Goal: Task Accomplishment & Management: Manage account settings

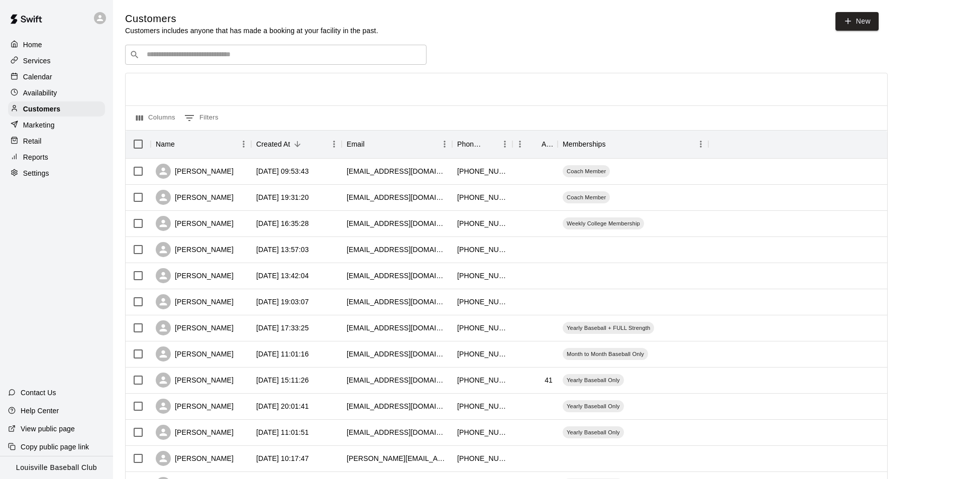
click at [239, 53] on input "Search customers by name or email" at bounding box center [283, 55] width 278 height 10
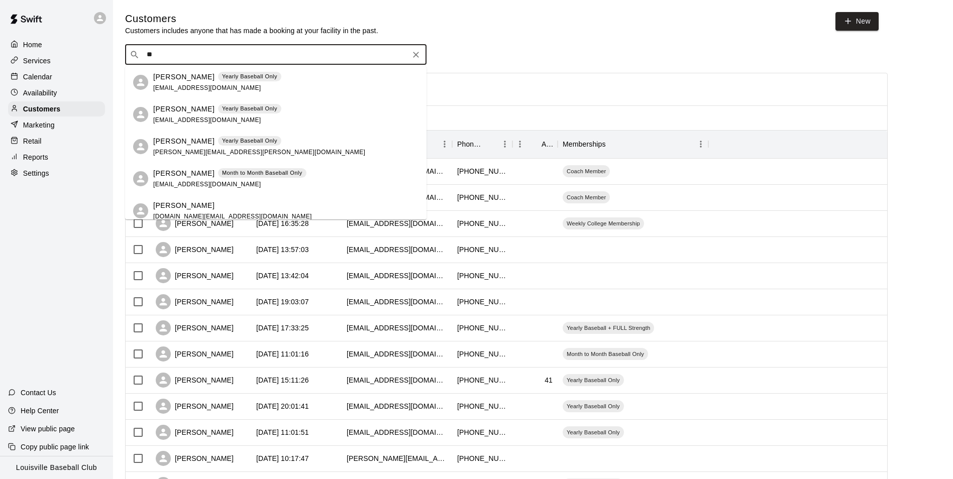
type input "**"
click at [59, 77] on div "Calendar" at bounding box center [56, 76] width 97 height 15
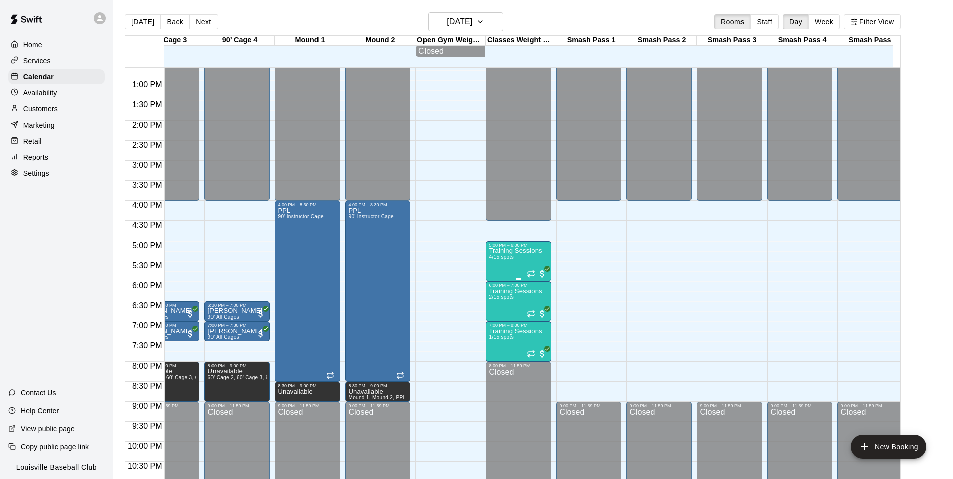
click at [503, 272] on div "Training Sessions 4/15 spots" at bounding box center [515, 487] width 53 height 479
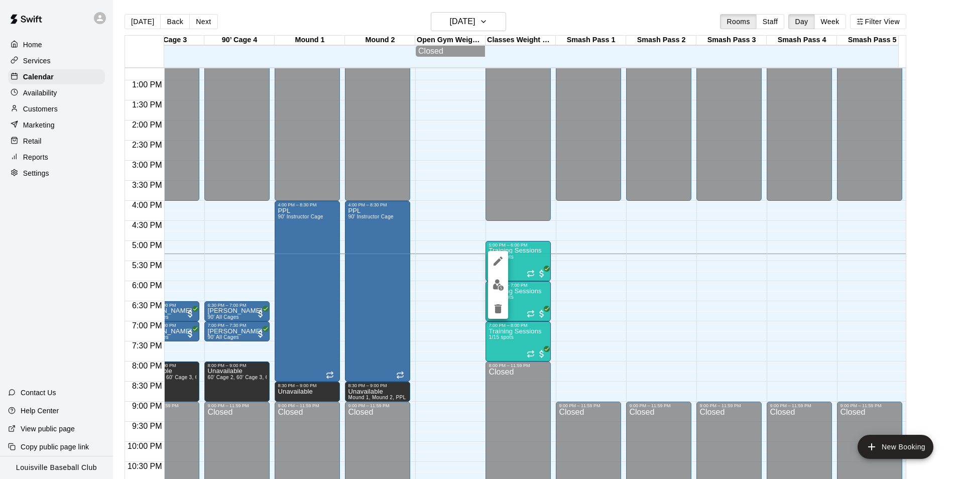
click at [505, 255] on button "edit" at bounding box center [498, 261] width 20 height 20
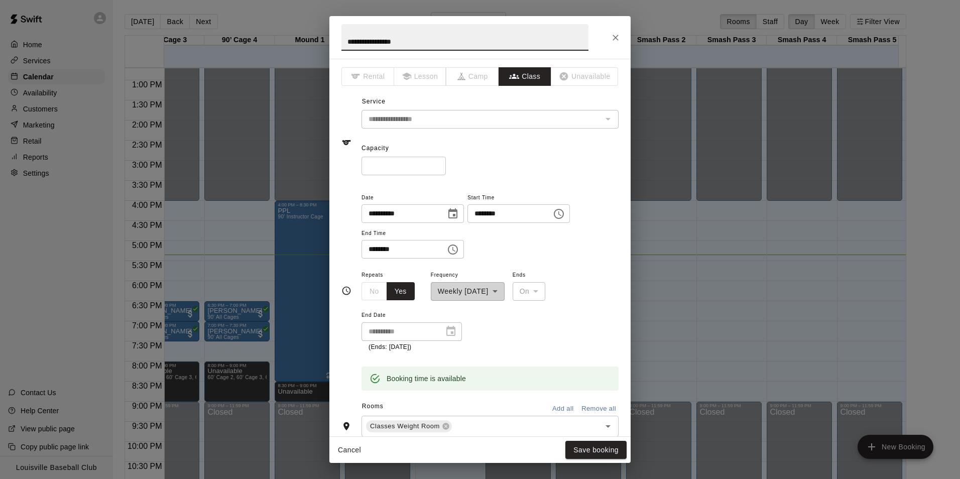
click at [738, 184] on div "**********" at bounding box center [480, 239] width 960 height 479
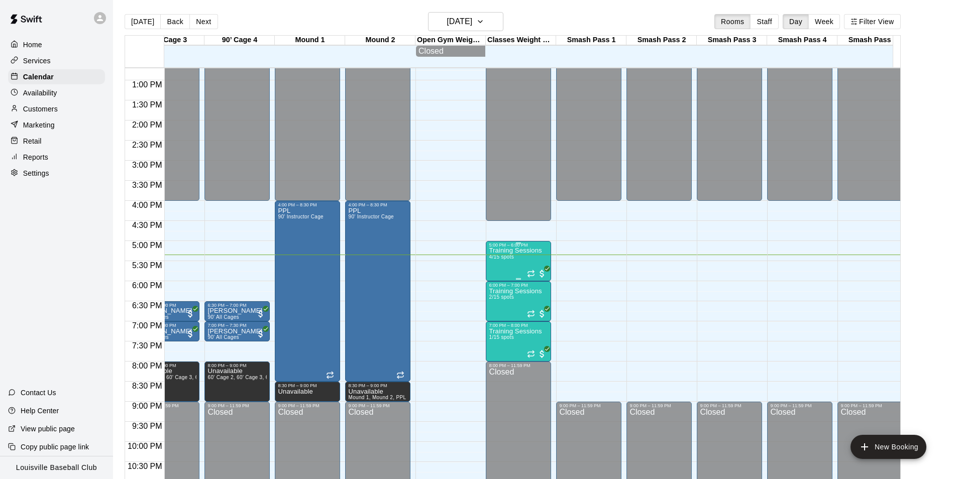
click at [517, 265] on div "Training Sessions 4/15 spots" at bounding box center [515, 487] width 53 height 479
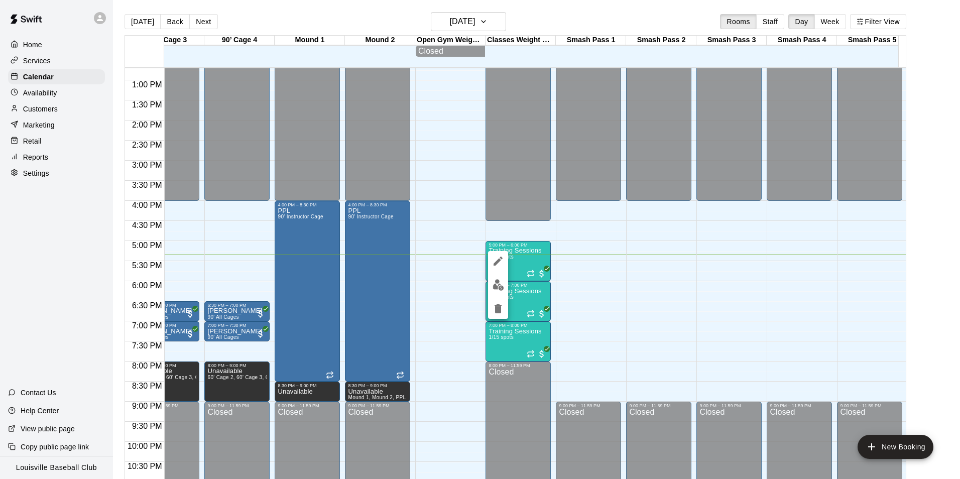
click at [502, 286] on img "edit" at bounding box center [499, 285] width 12 height 12
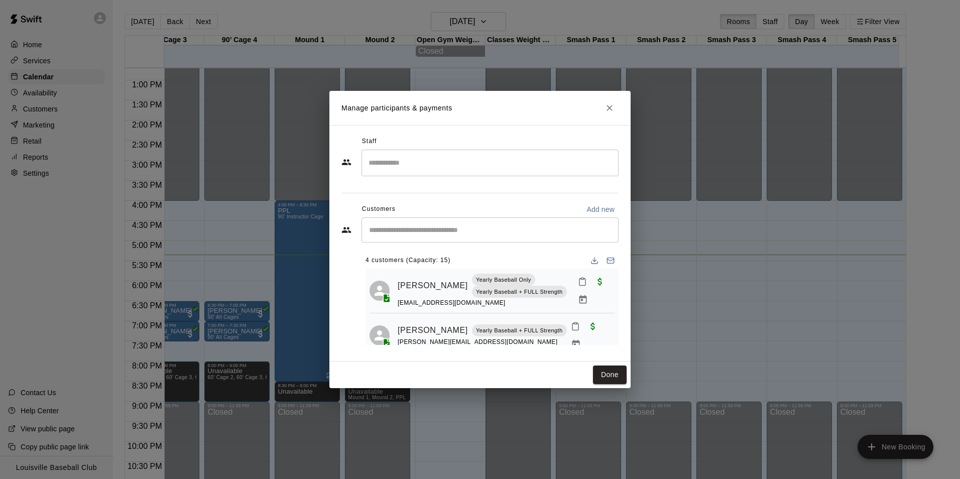
click at [488, 227] on input "Start typing to search customers..." at bounding box center [490, 230] width 248 height 10
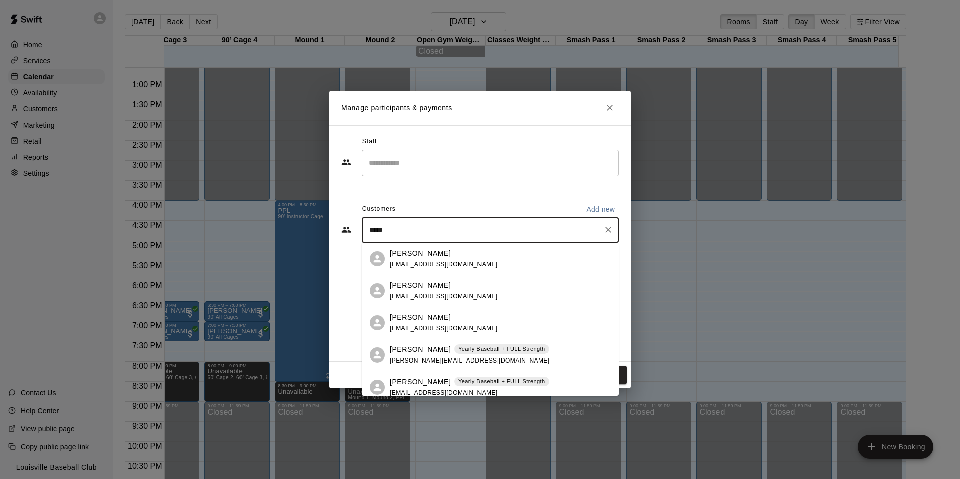
type input "******"
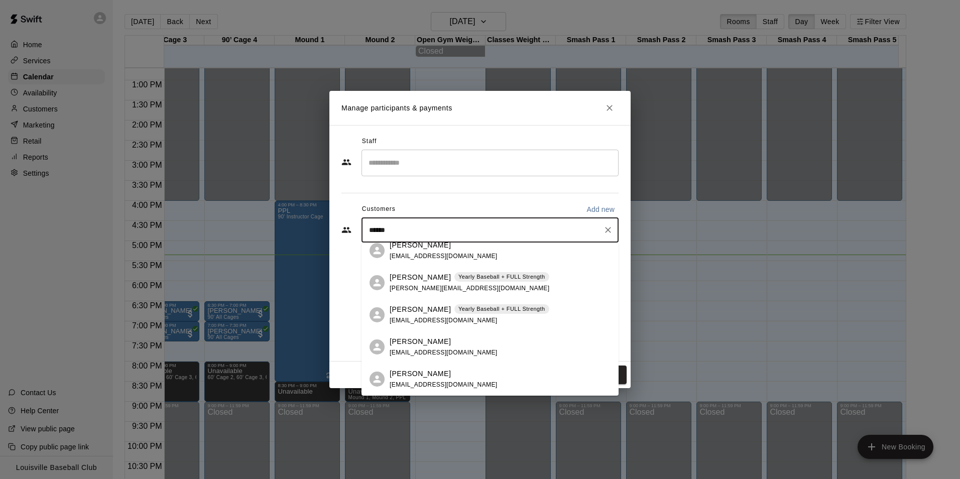
scroll to position [73, 0]
click at [421, 311] on p "Hayden Barnett" at bounding box center [420, 308] width 61 height 11
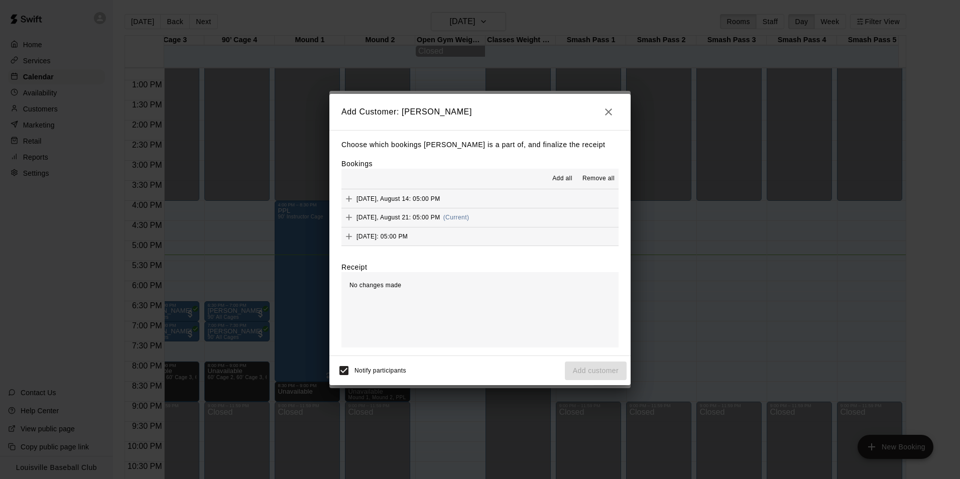
click at [348, 216] on icon "Add" at bounding box center [349, 217] width 10 height 10
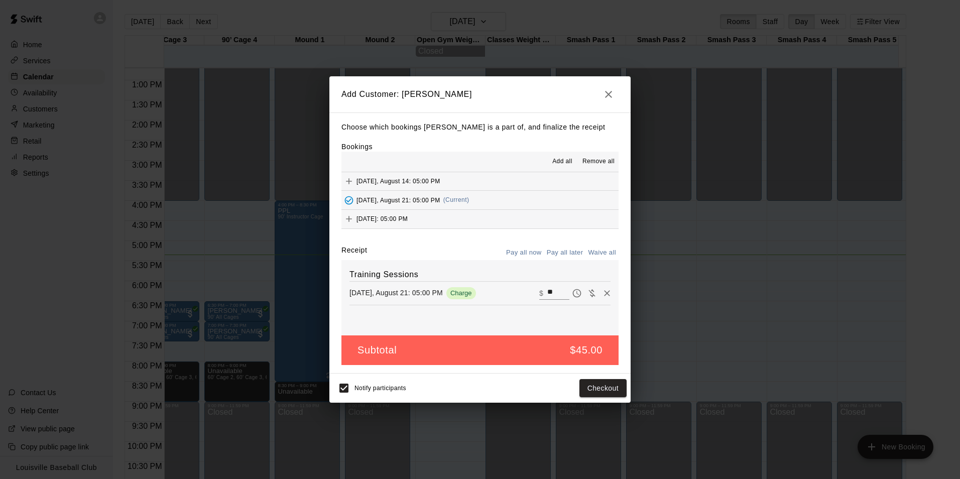
click at [349, 202] on icon "Added - Collect Payment" at bounding box center [349, 200] width 9 height 9
click at [348, 198] on icon "Added - Collect Payment" at bounding box center [349, 200] width 10 height 10
click at [604, 294] on icon "Remove" at bounding box center [607, 293] width 6 height 6
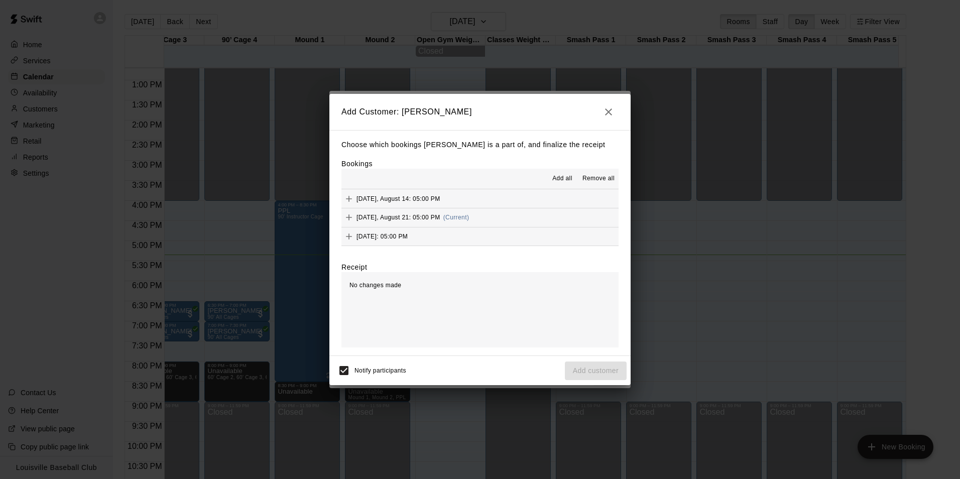
click at [348, 220] on icon "Add" at bounding box center [349, 217] width 10 height 10
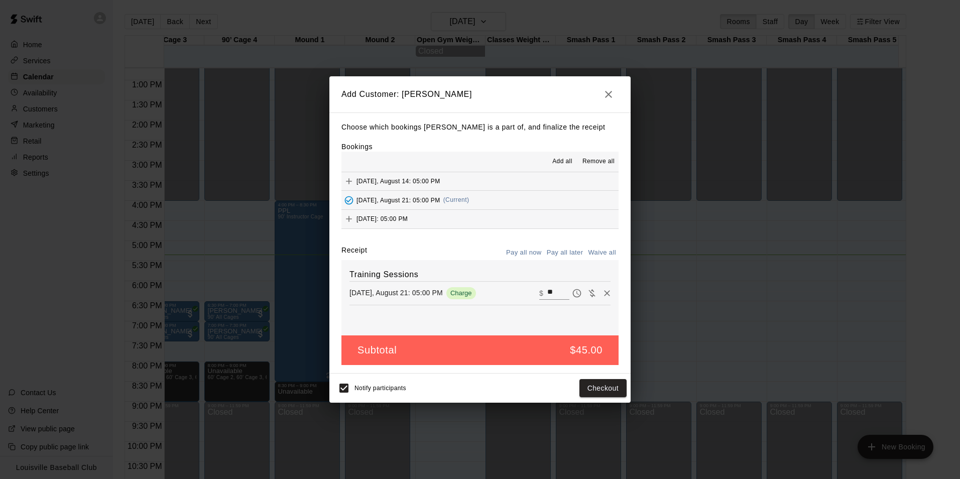
click at [602, 295] on icon "Remove" at bounding box center [607, 293] width 10 height 10
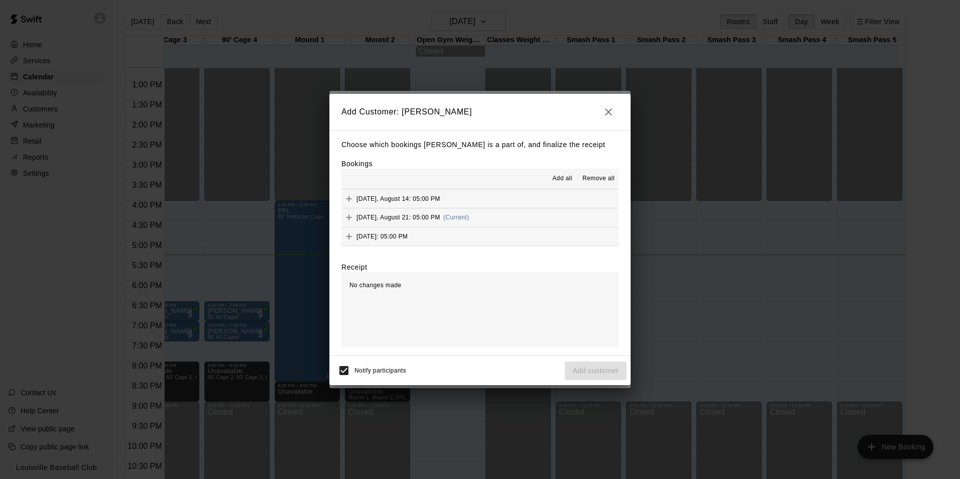
click at [349, 218] on icon "Add" at bounding box center [349, 217] width 6 height 6
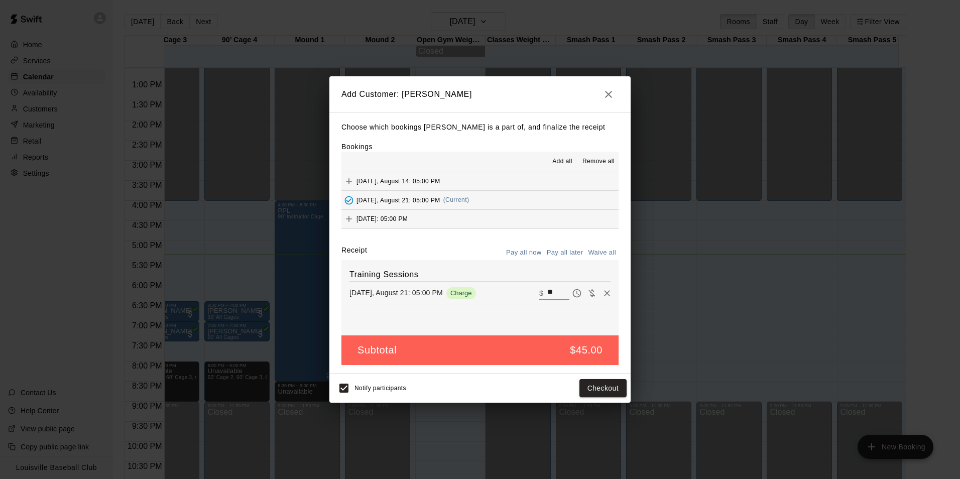
click at [547, 293] on input "**" at bounding box center [558, 293] width 22 height 13
type input "*"
click at [602, 392] on button "Add customer" at bounding box center [596, 388] width 62 height 19
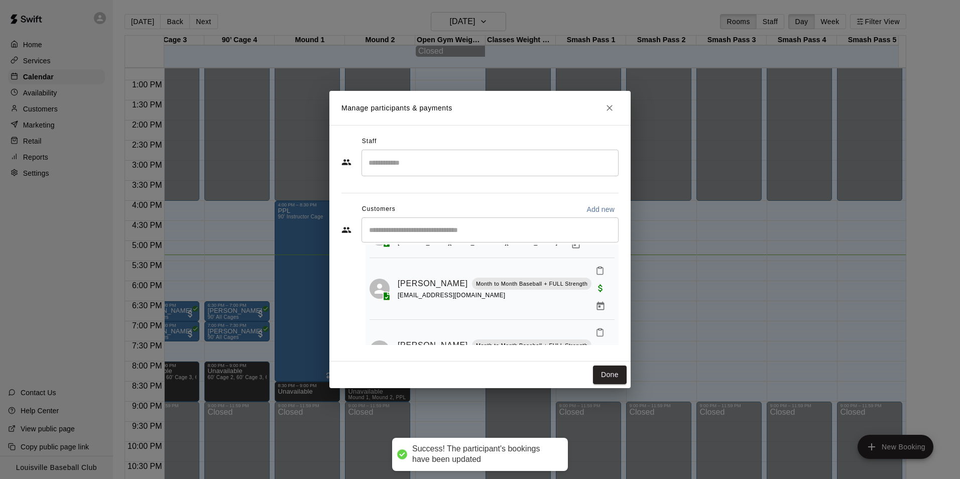
scroll to position [143, 0]
click at [794, 143] on div "Manage participants & payments Staff ​ Customers Add new ​ 5 customers (Capacit…" at bounding box center [480, 239] width 960 height 479
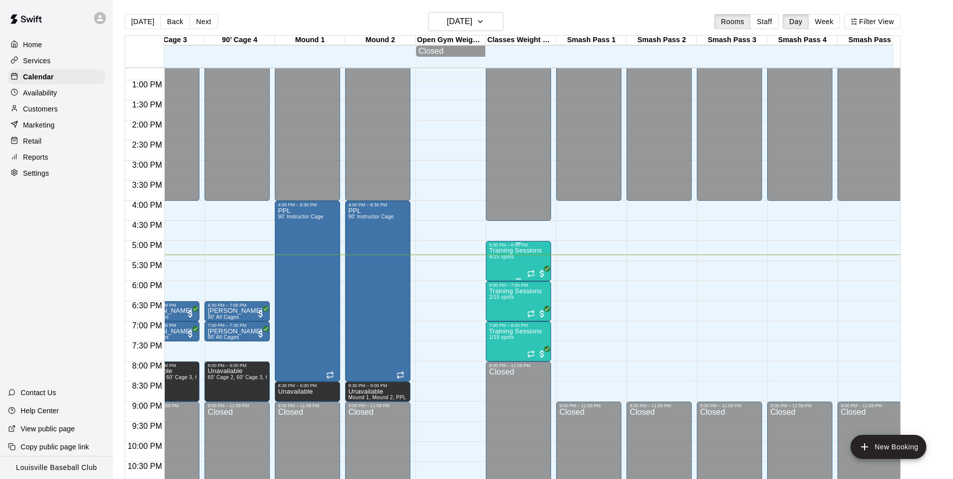
click at [514, 251] on p "Training Sessions" at bounding box center [515, 251] width 53 height 0
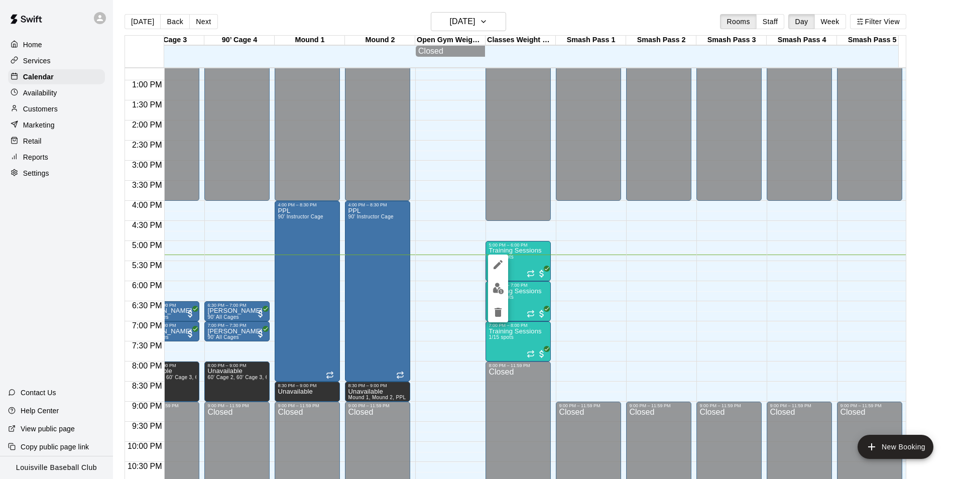
click at [500, 287] on img "edit" at bounding box center [499, 289] width 12 height 12
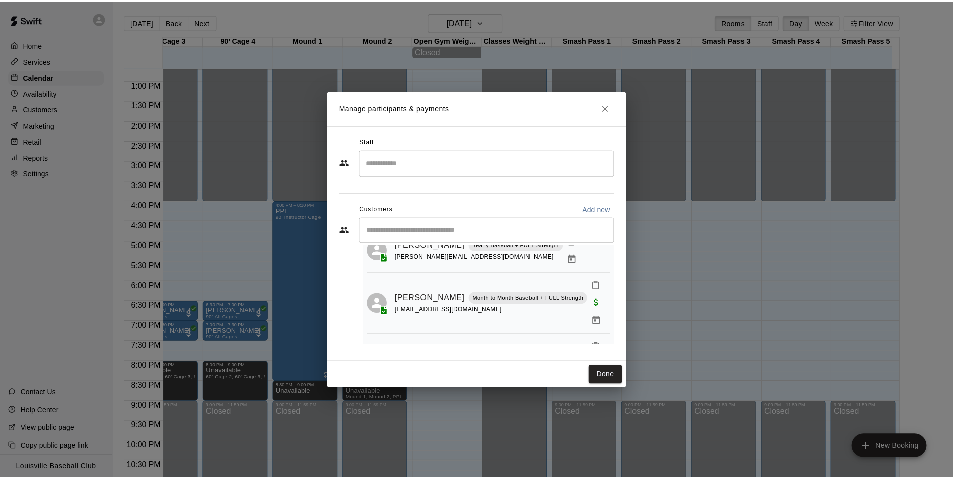
scroll to position [146, 0]
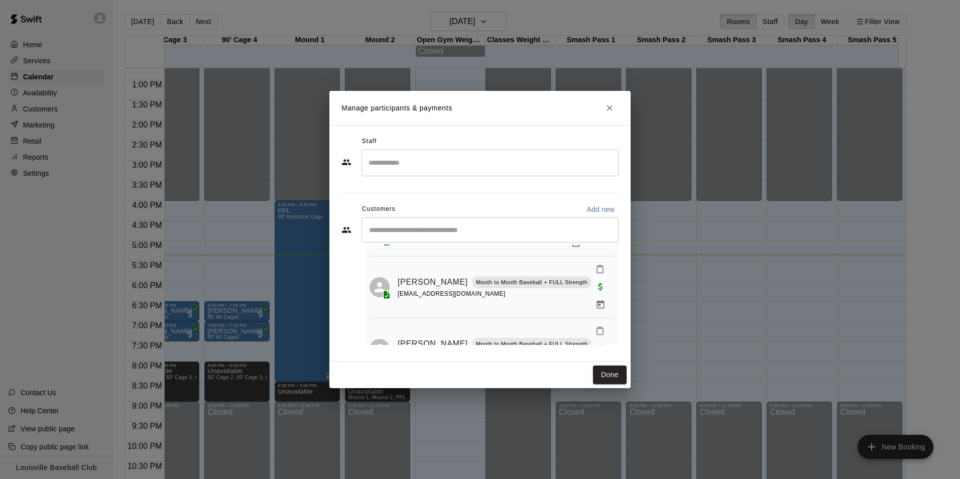
click at [874, 332] on div "Manage participants & payments Staff ​ Customers Add new ​ 5 customers (Capacit…" at bounding box center [480, 239] width 960 height 479
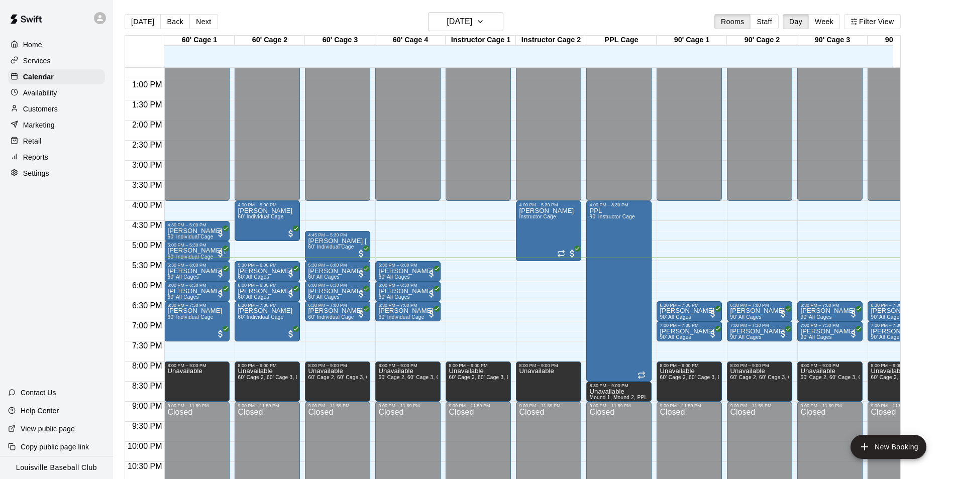
click at [60, 117] on div "Customers" at bounding box center [56, 108] width 97 height 15
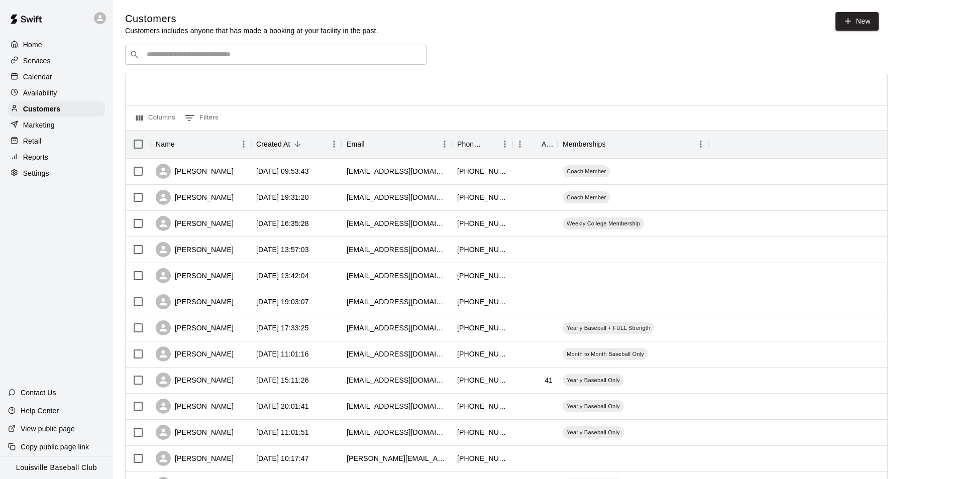
click at [332, 58] on input "Search customers by name or email" at bounding box center [283, 55] width 278 height 10
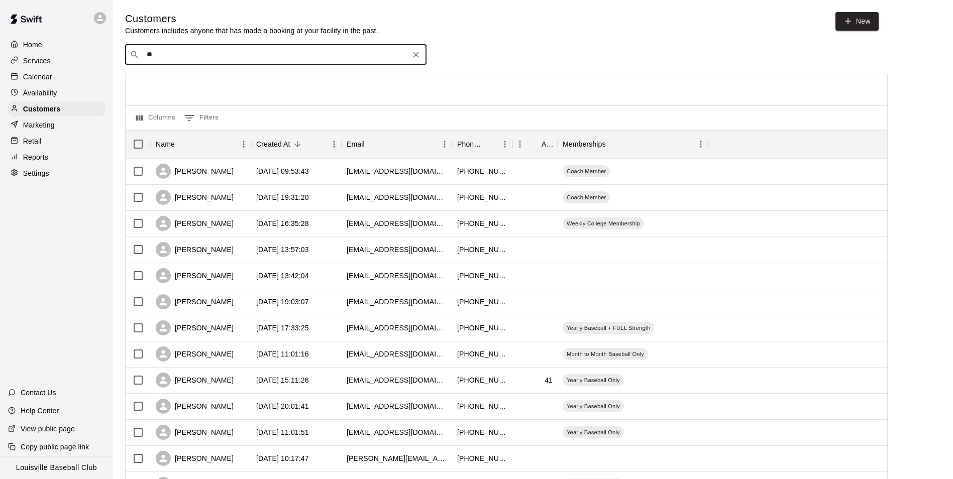
type input "***"
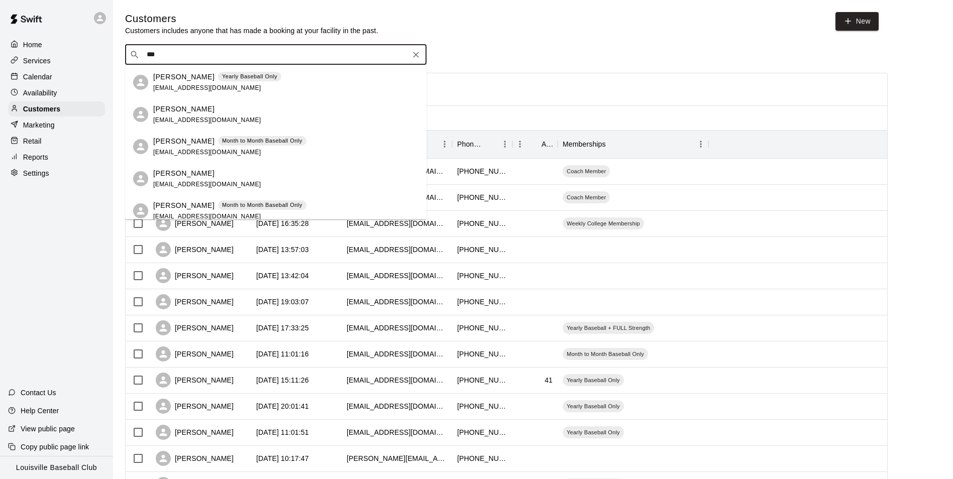
click at [416, 56] on icon "Clear" at bounding box center [416, 55] width 6 height 6
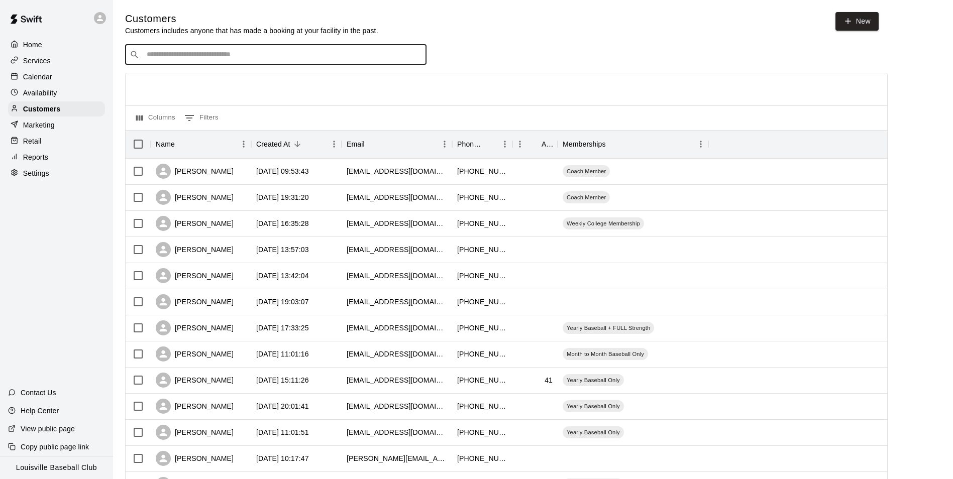
click at [327, 52] on input "Search customers by name or email" at bounding box center [283, 55] width 278 height 10
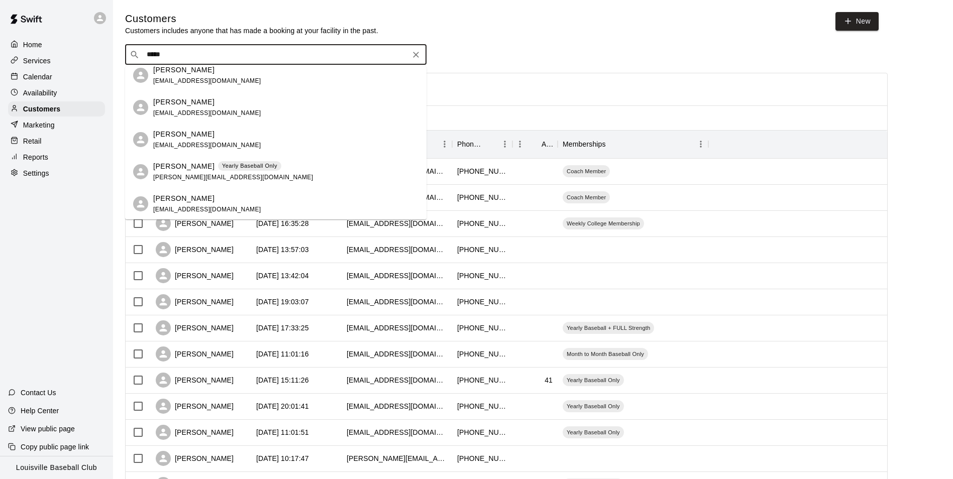
scroll to position [137, 0]
type input "*****"
click at [524, 18] on div "Customers Customers includes anyone that has made a booking at your facility in…" at bounding box center [501, 24] width 753 height 24
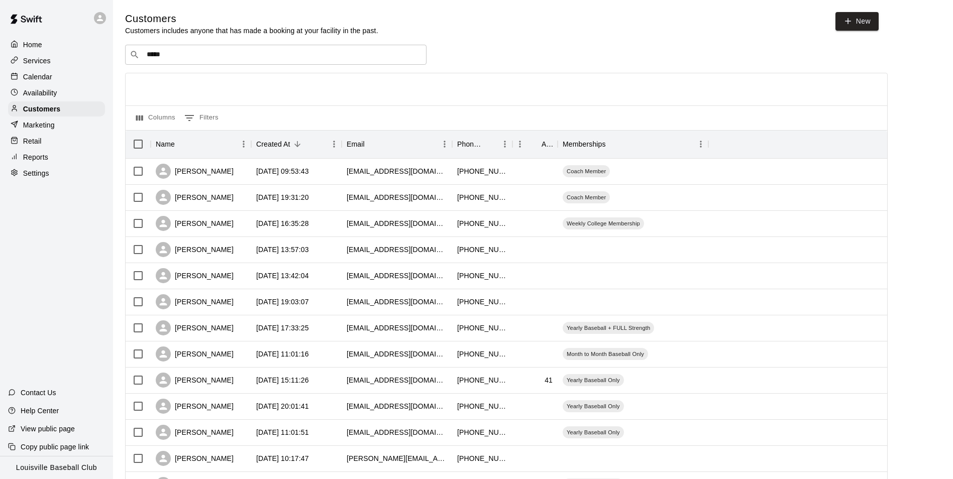
click at [69, 80] on div "Calendar" at bounding box center [56, 76] width 97 height 15
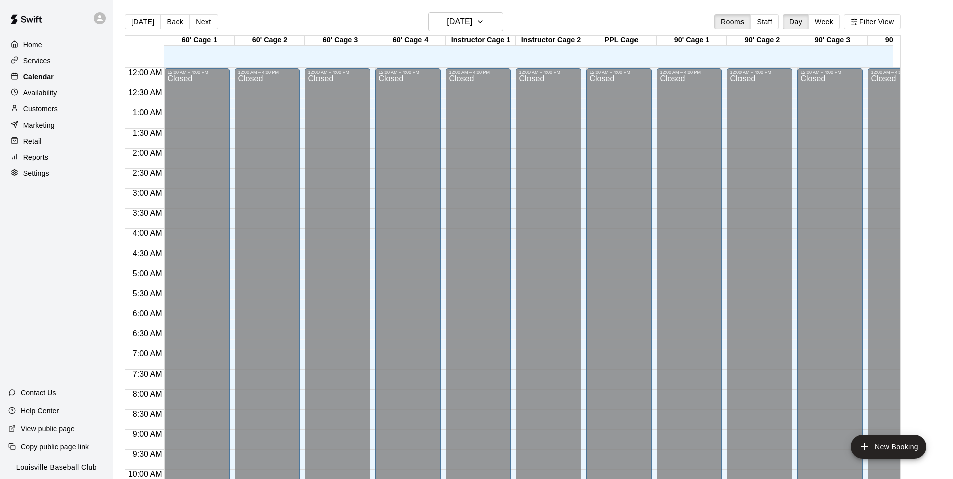
scroll to position [510, 0]
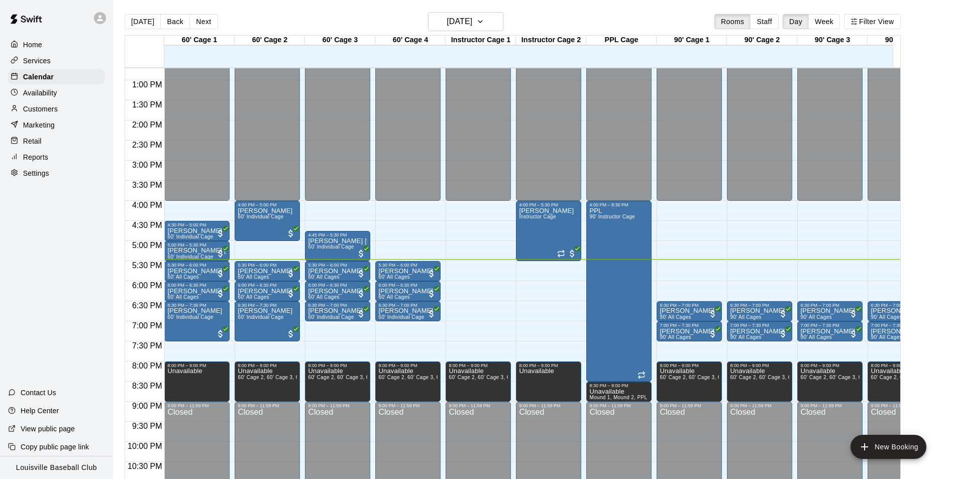
click at [68, 95] on div "Availability" at bounding box center [56, 92] width 97 height 15
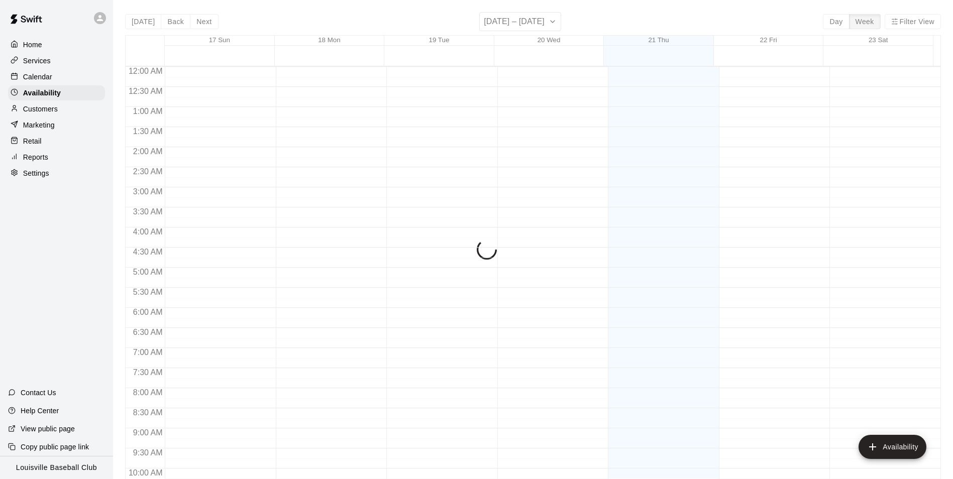
click at [68, 110] on div "Customers" at bounding box center [56, 108] width 97 height 15
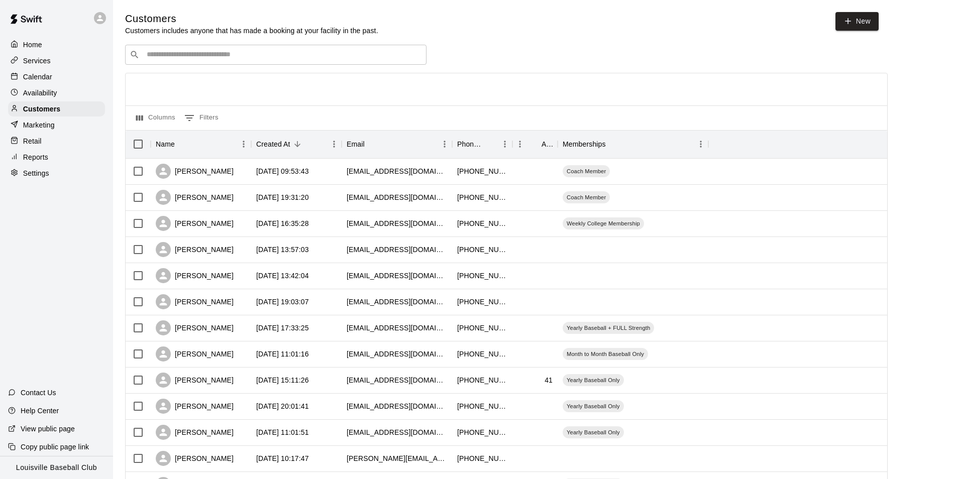
click at [198, 58] on input "Search customers by name or email" at bounding box center [283, 55] width 278 height 10
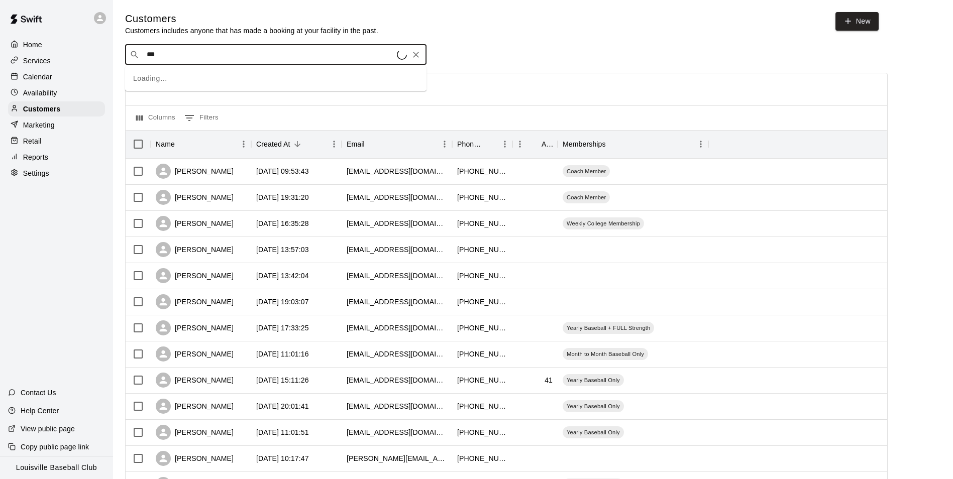
type input "****"
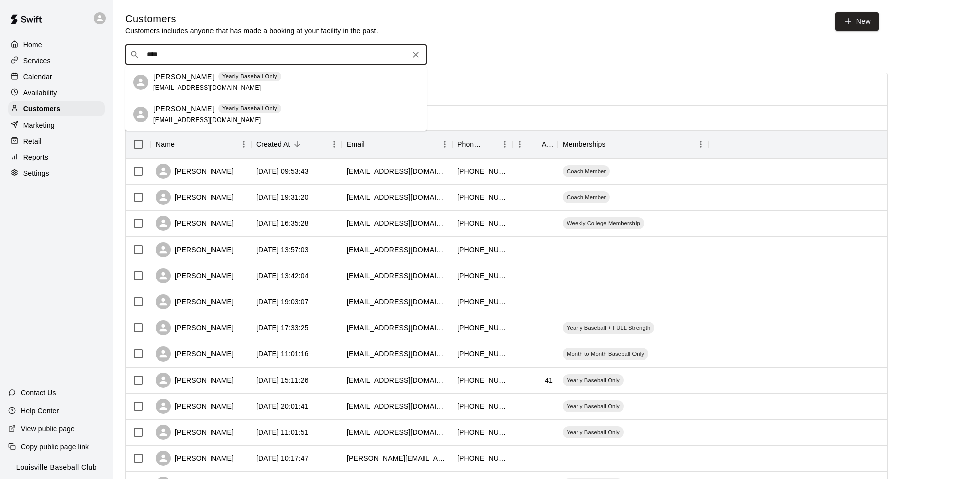
click at [78, 76] on div "Calendar" at bounding box center [56, 76] width 97 height 15
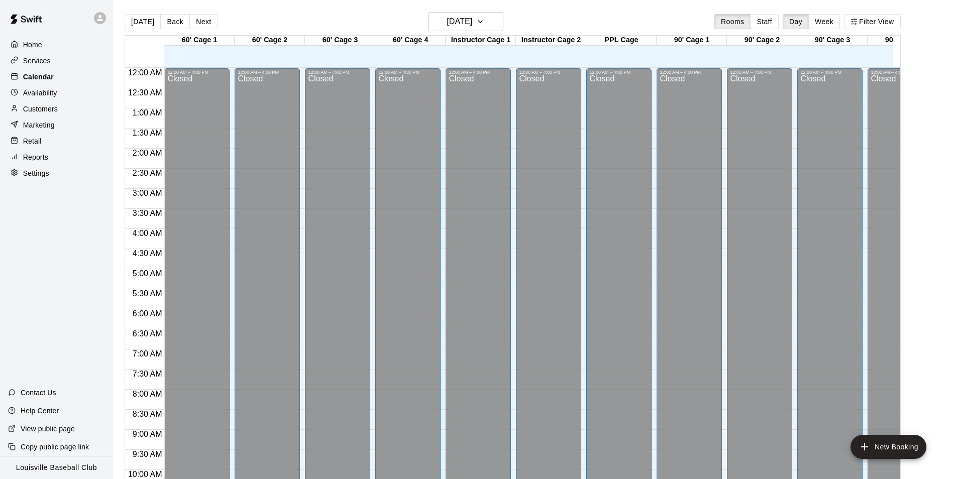
scroll to position [510, 0]
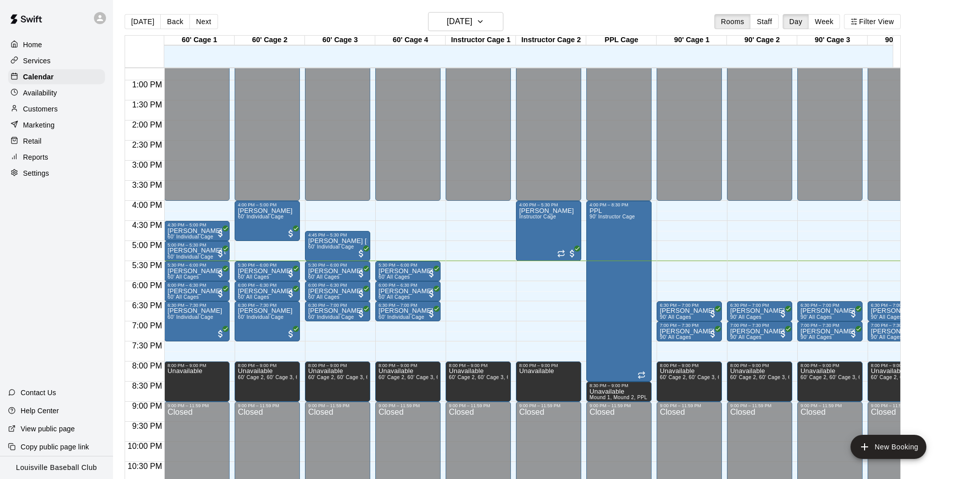
click at [71, 110] on div "Customers" at bounding box center [56, 108] width 97 height 15
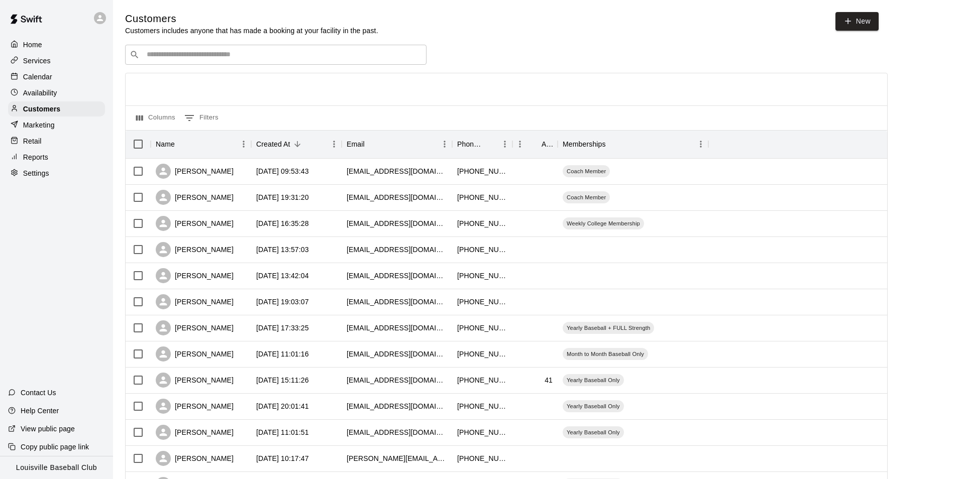
click at [212, 54] on input "Search customers by name or email" at bounding box center [283, 55] width 278 height 10
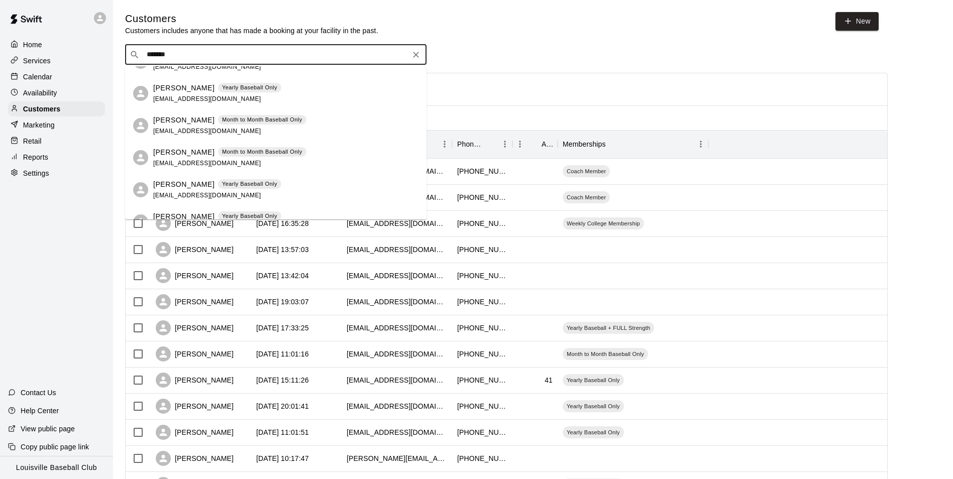
scroll to position [72, 0]
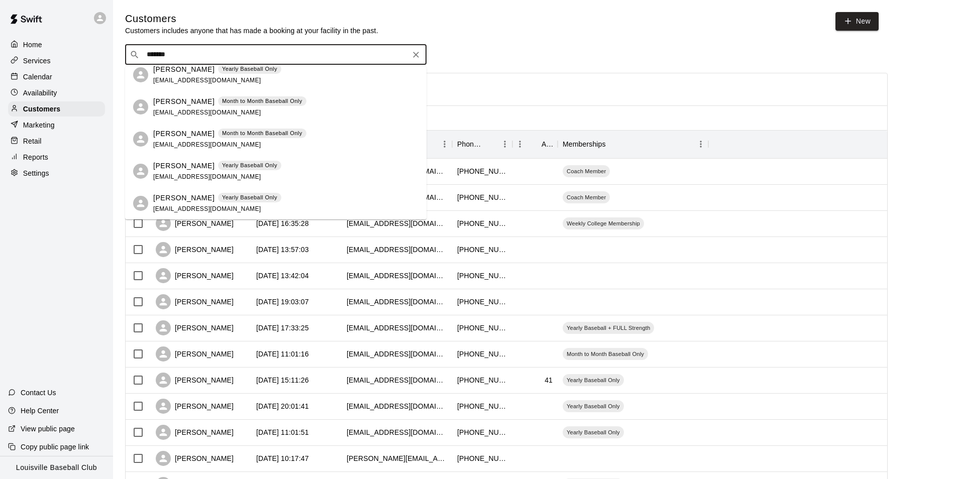
type input "*******"
click at [63, 83] on div "Calendar" at bounding box center [56, 76] width 97 height 15
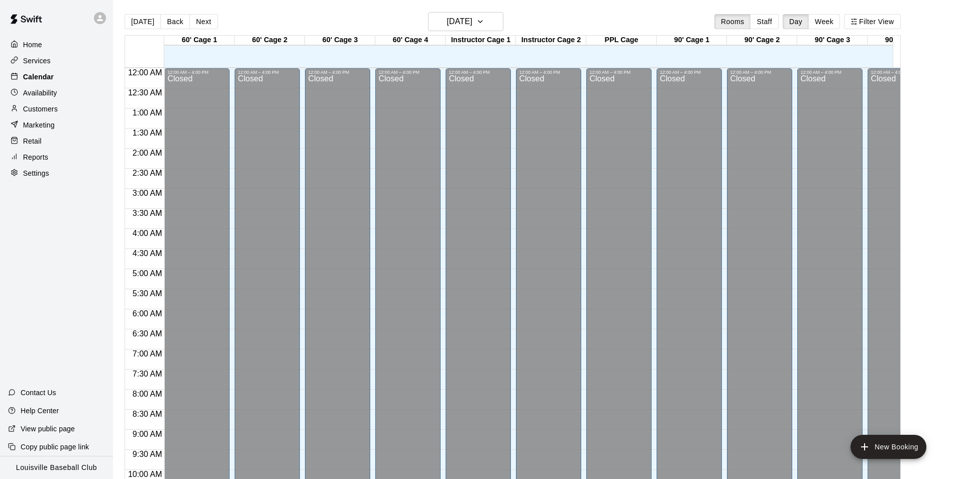
scroll to position [510, 0]
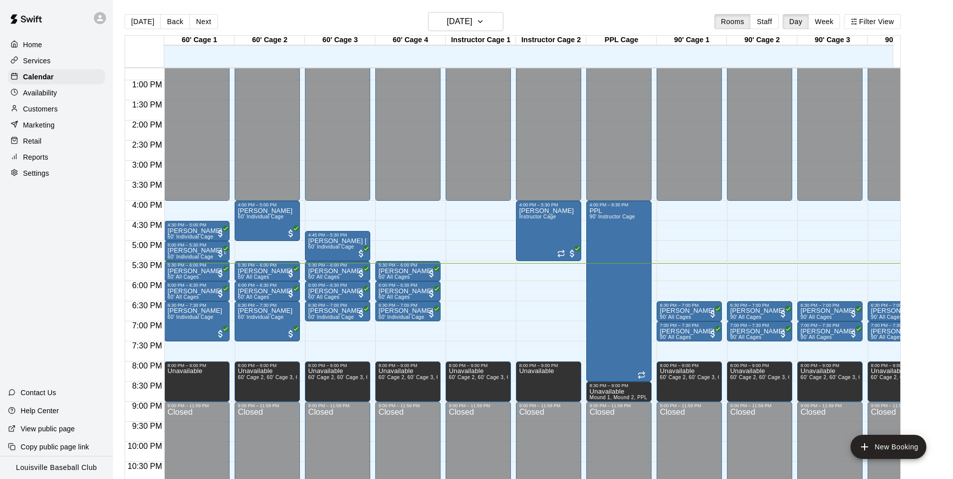
click at [83, 110] on div "Customers" at bounding box center [56, 108] width 97 height 15
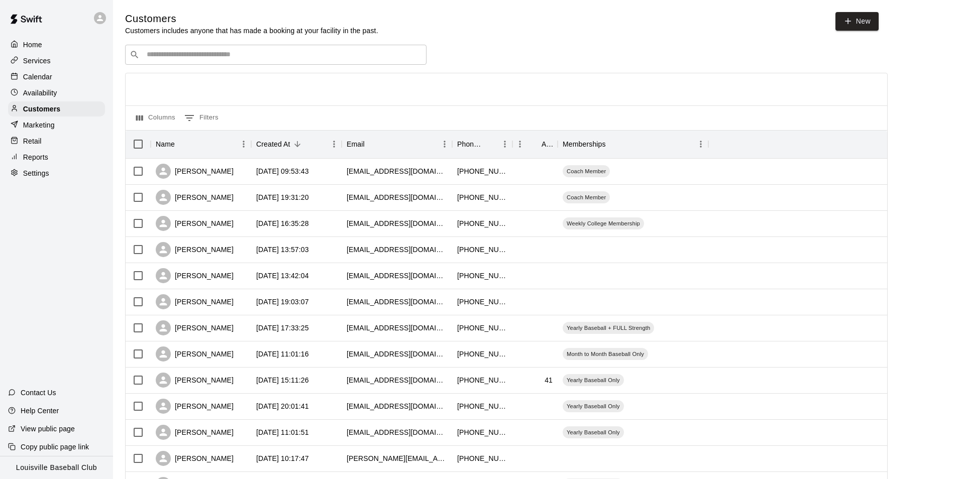
click at [251, 53] on input "Search customers by name or email" at bounding box center [283, 55] width 278 height 10
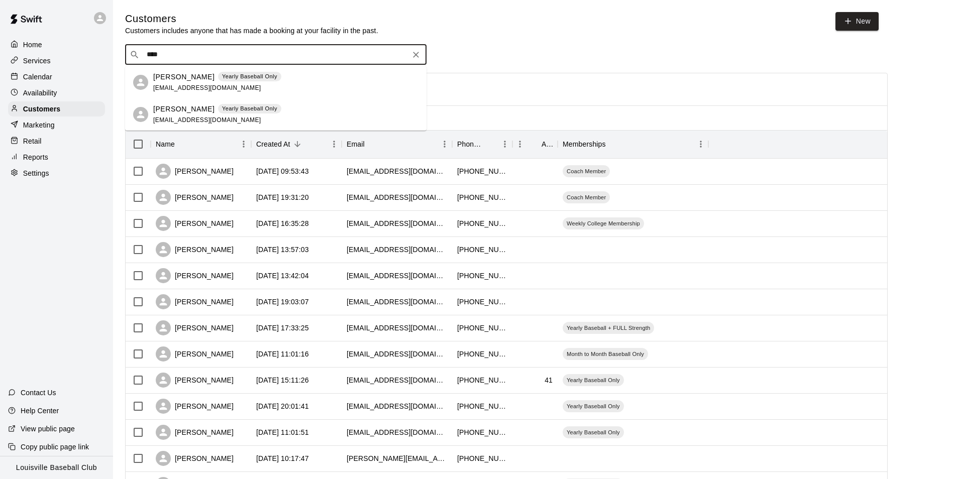
type input "****"
click at [56, 74] on div "Calendar" at bounding box center [56, 76] width 97 height 15
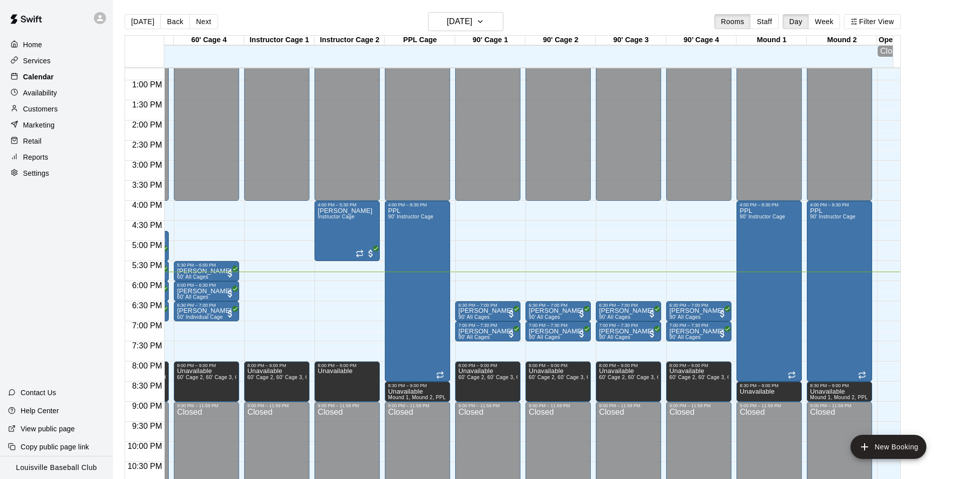
scroll to position [0, 202]
click at [484, 22] on icon "button" at bounding box center [480, 22] width 8 height 12
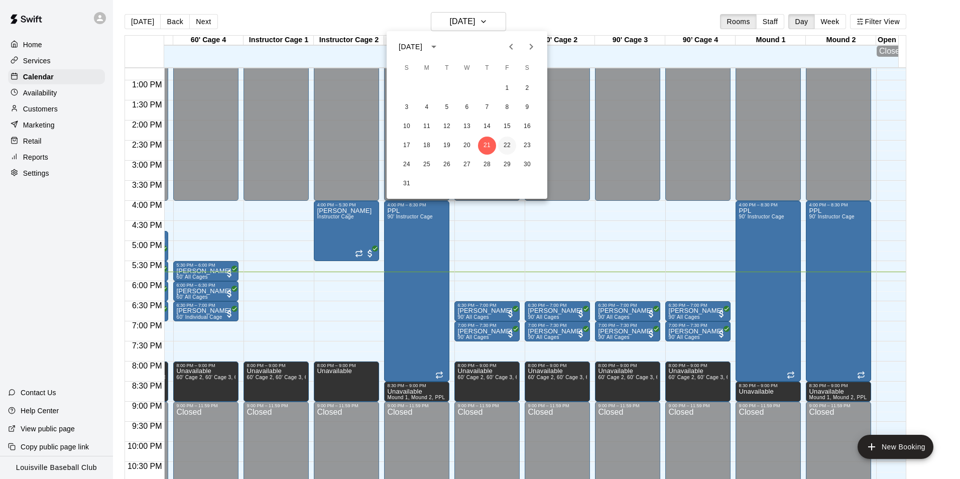
click at [515, 144] on button "22" at bounding box center [507, 146] width 18 height 18
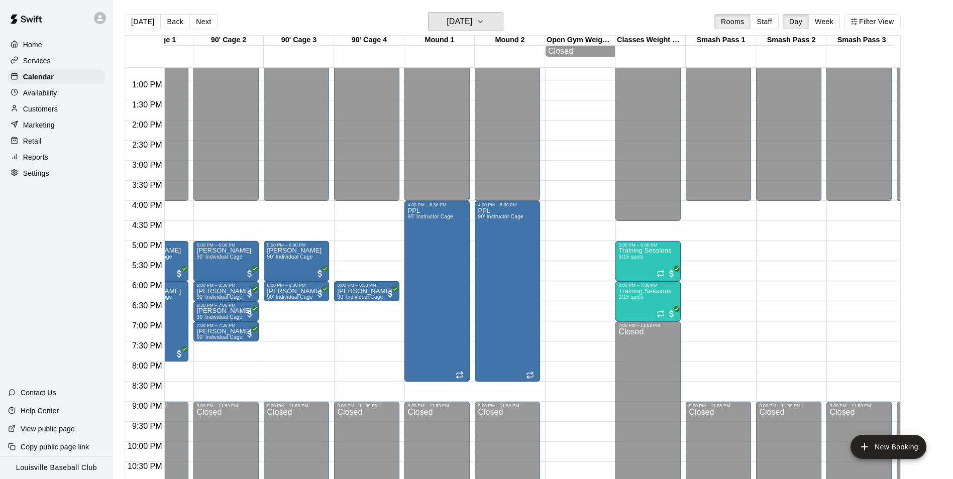
scroll to position [0, 588]
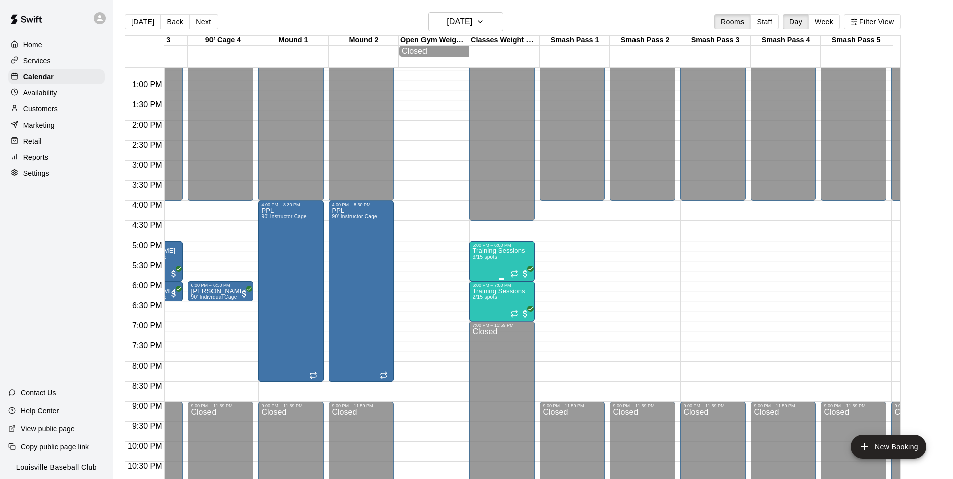
click at [494, 251] on p "Training Sessions" at bounding box center [498, 251] width 53 height 0
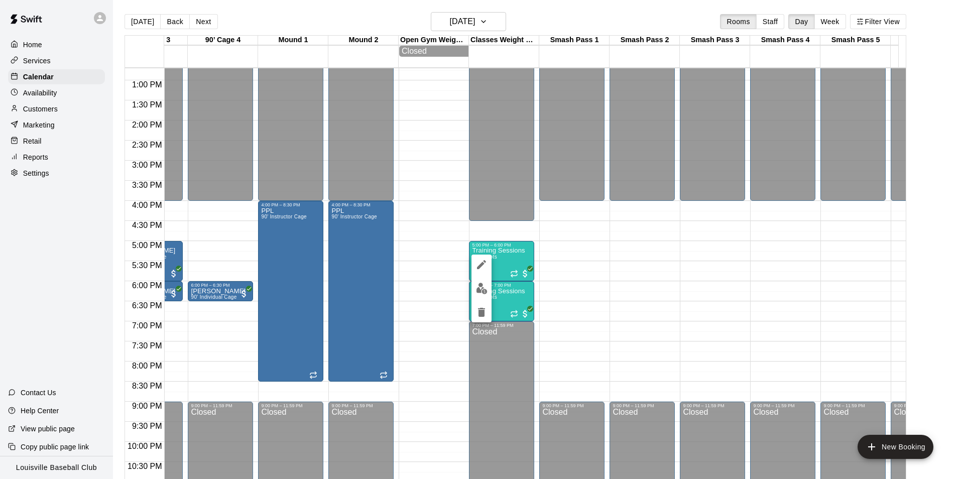
click at [483, 282] on button "edit" at bounding box center [482, 289] width 20 height 20
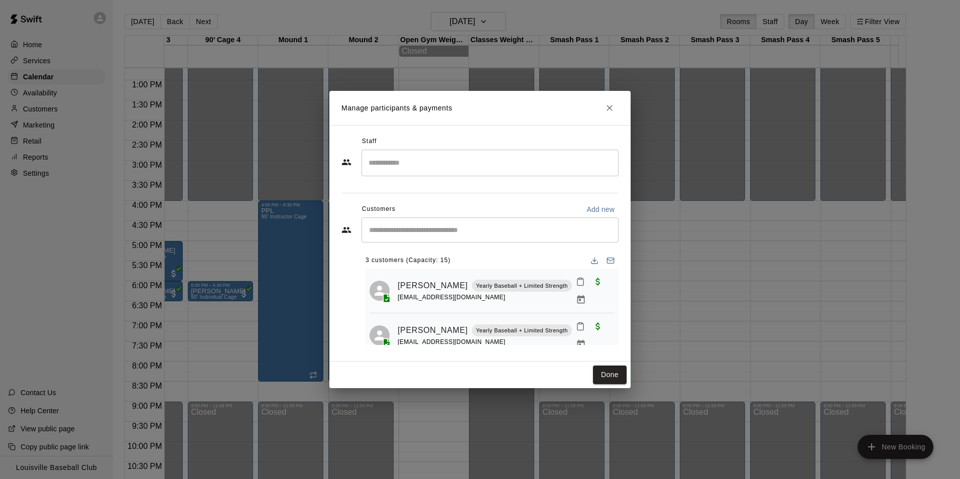
click at [449, 226] on input "Start typing to search customers..." at bounding box center [490, 230] width 248 height 10
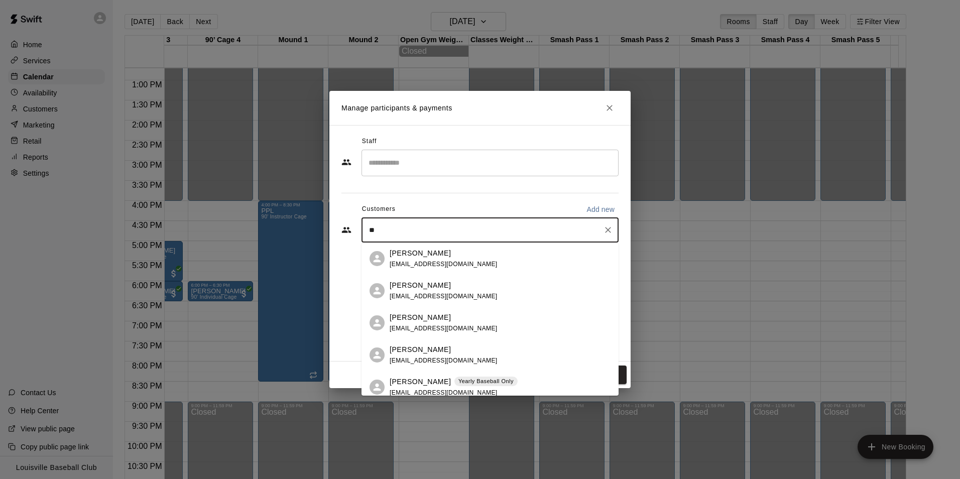
type input "***"
click at [422, 290] on p "[PERSON_NAME]" at bounding box center [420, 285] width 61 height 11
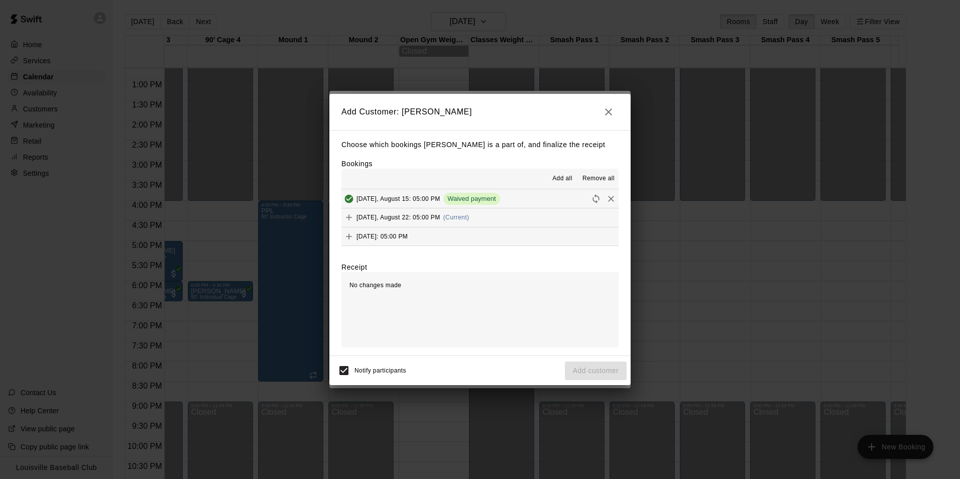
click at [403, 210] on div "[DATE], August 22: 05:00 PM (Current)" at bounding box center [405, 217] width 128 height 15
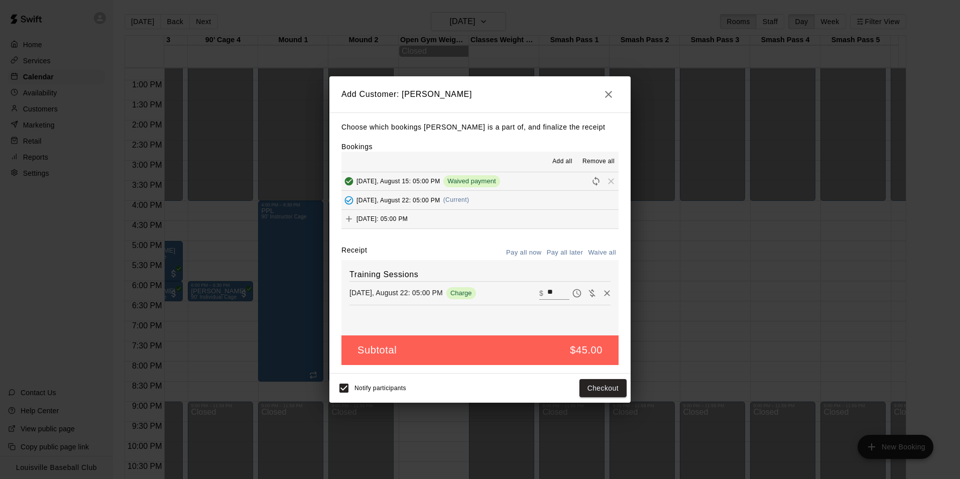
click at [587, 297] on icon "Waive payment" at bounding box center [592, 293] width 10 height 10
type input "*"
click at [611, 391] on button "Add customer" at bounding box center [596, 388] width 62 height 19
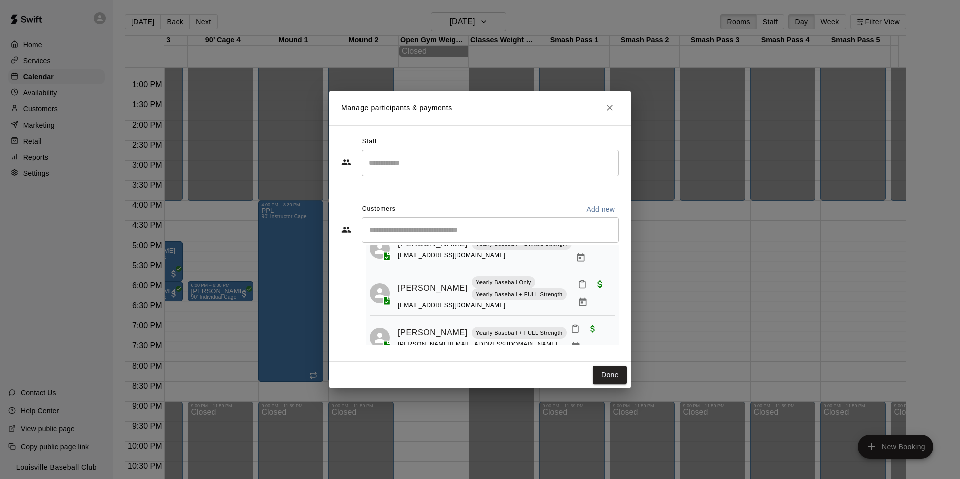
click at [469, 408] on div "Manage participants & payments Staff ​ Customers Add new ​ 4 customers (Capacit…" at bounding box center [480, 239] width 960 height 479
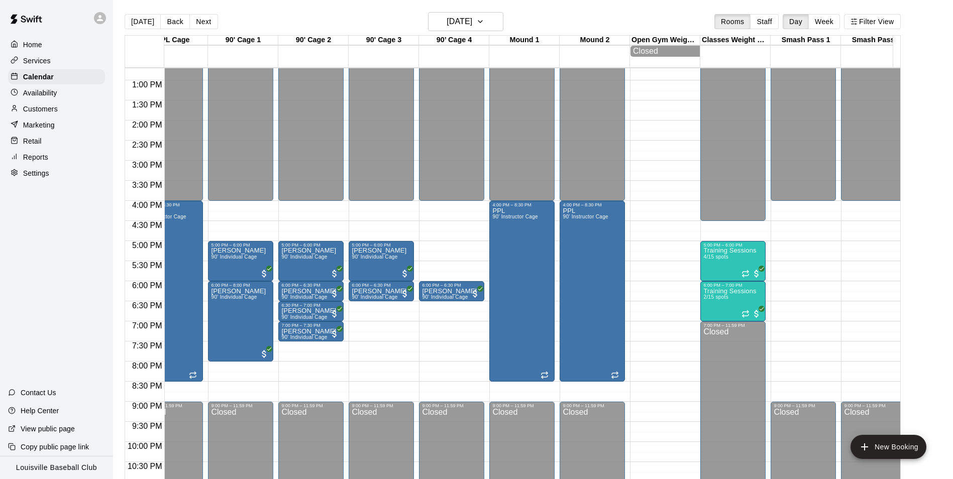
scroll to position [0, 473]
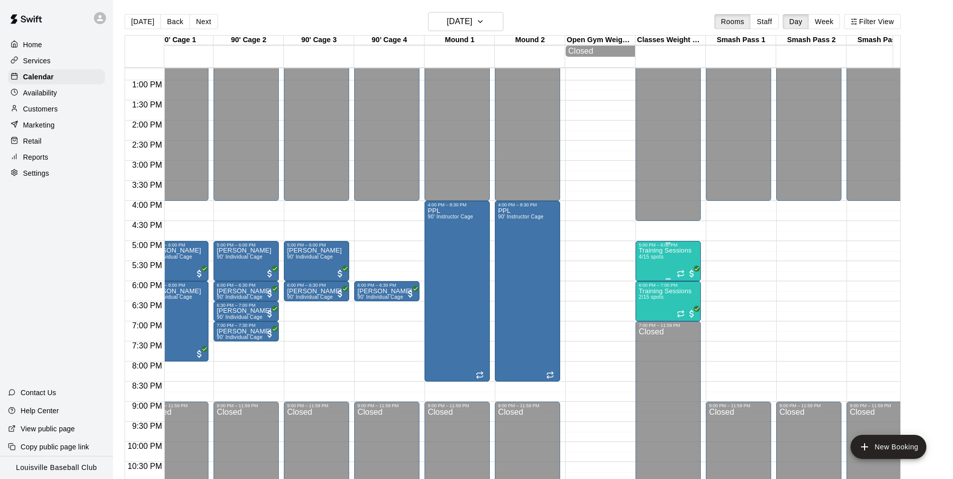
click at [665, 248] on div "5:00 PM – 6:00 PM" at bounding box center [667, 245] width 59 height 5
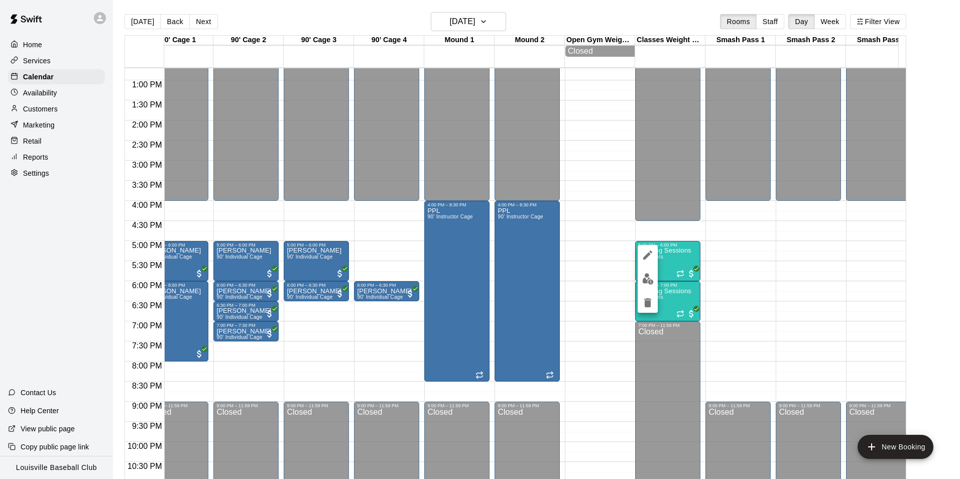
click at [644, 283] on img "edit" at bounding box center [648, 279] width 12 height 12
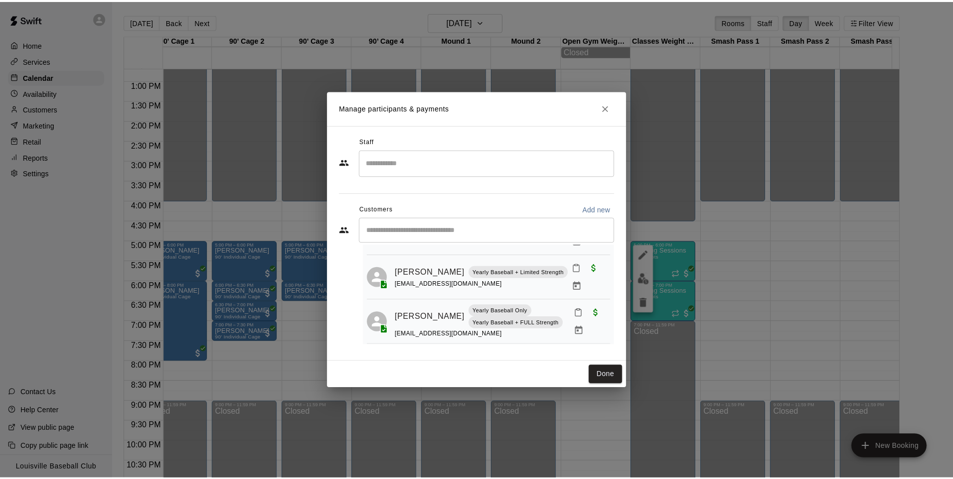
scroll to position [0, 0]
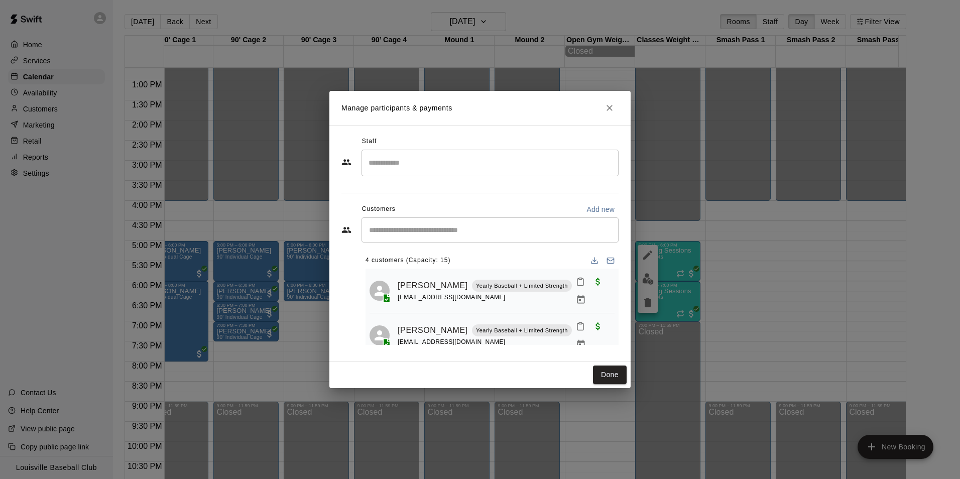
click at [42, 285] on div "Manage participants & payments Staff ​ Customers Add new ​ 4 customers (Capacit…" at bounding box center [480, 239] width 960 height 479
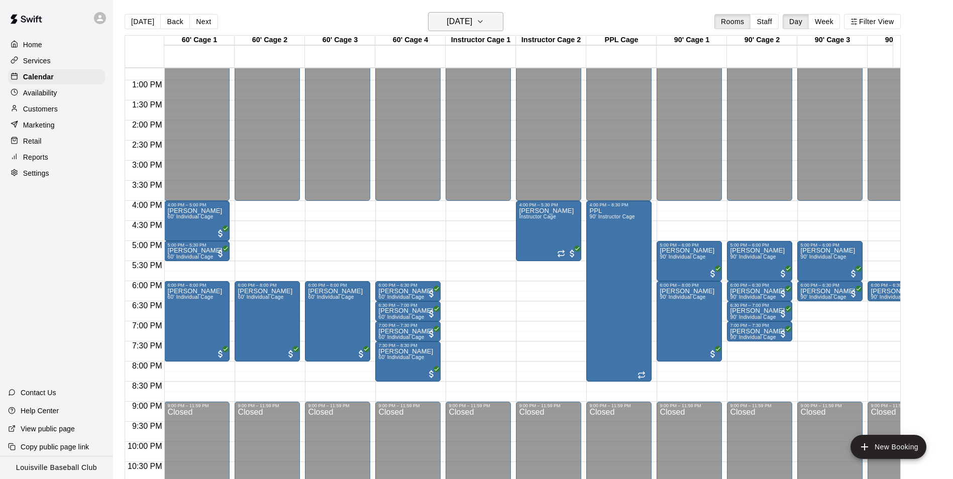
click at [472, 25] on h6 "[DATE]" at bounding box center [459, 22] width 26 height 14
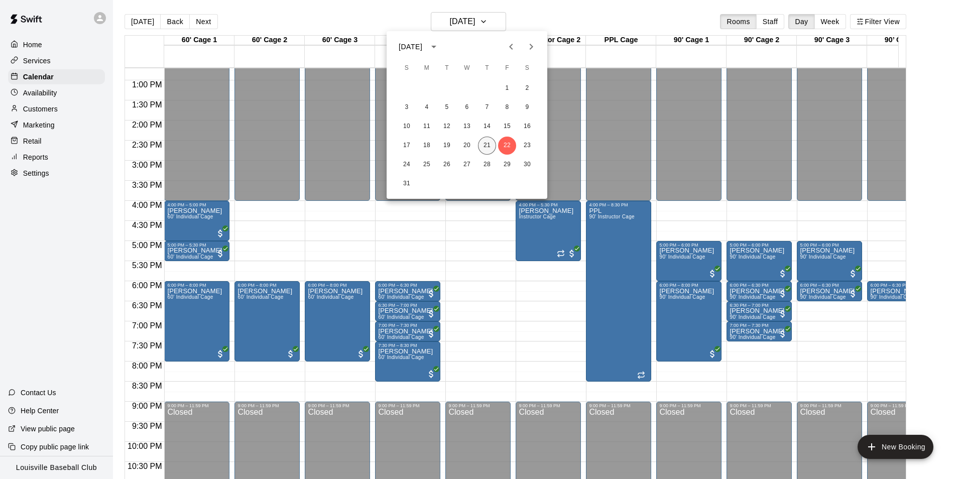
click at [486, 143] on button "21" at bounding box center [487, 146] width 18 height 18
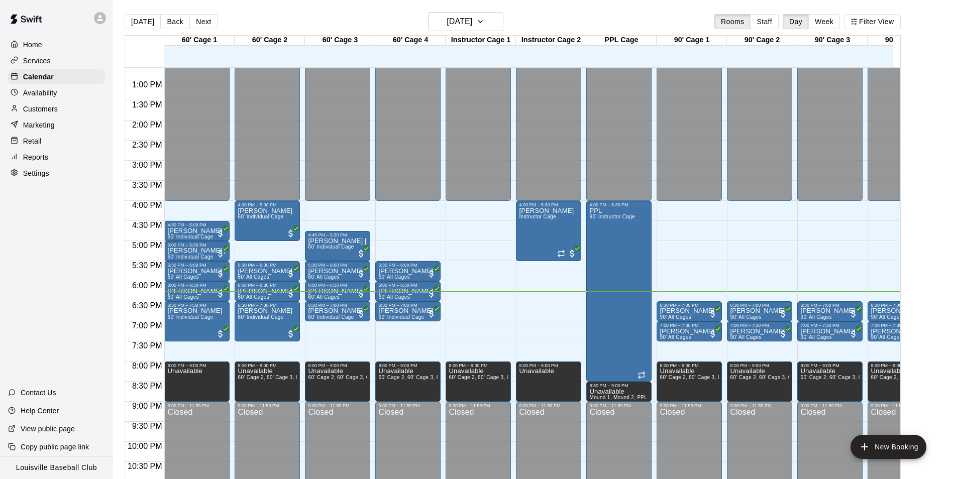
click at [57, 112] on p "Customers" at bounding box center [40, 109] width 35 height 10
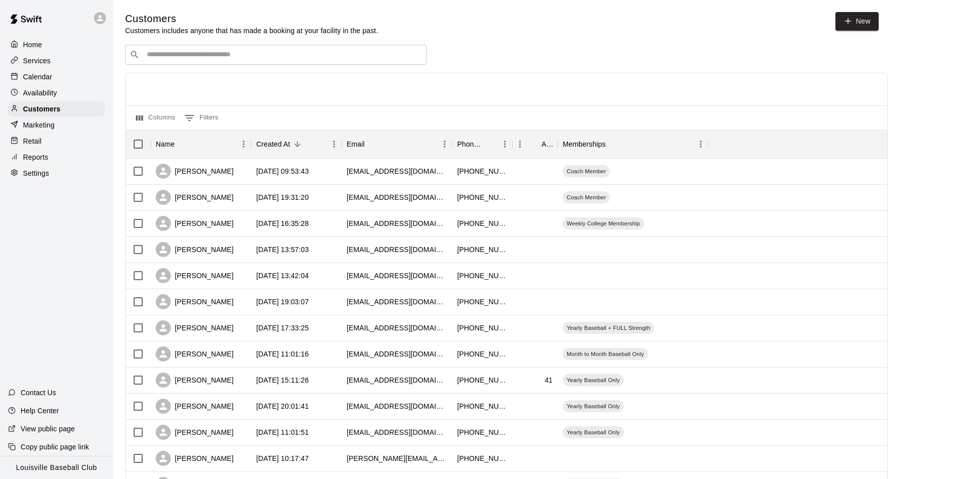
click at [255, 55] on input "Search customers by name or email" at bounding box center [283, 55] width 278 height 10
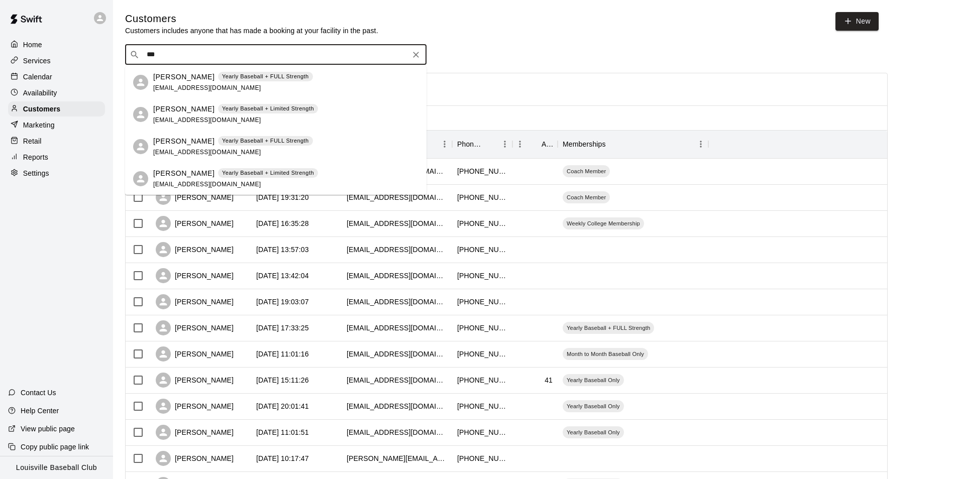
type input "***"
click at [60, 77] on div "Calendar" at bounding box center [56, 76] width 97 height 15
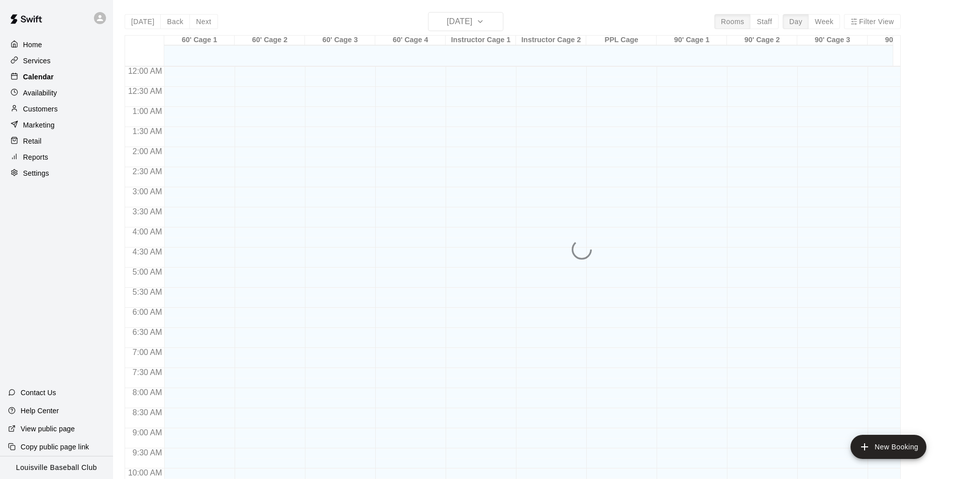
scroll to position [510, 0]
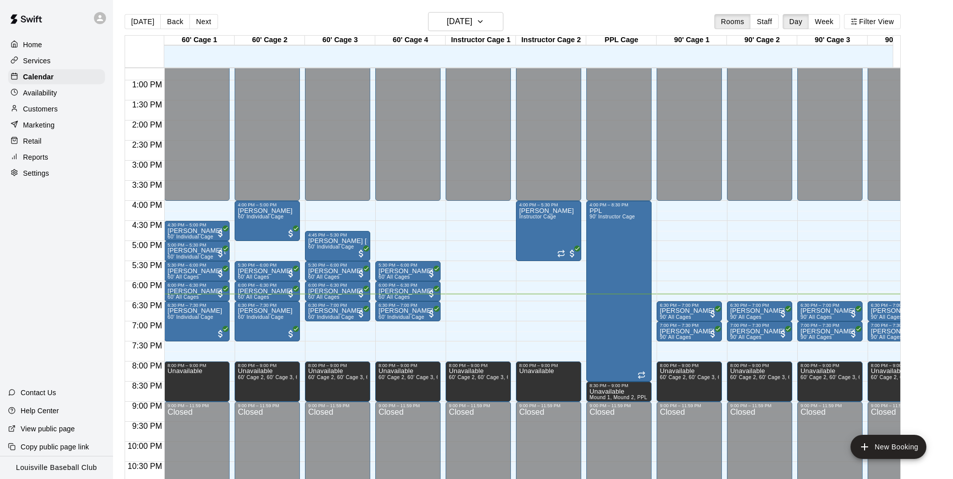
click at [81, 111] on div "Customers" at bounding box center [56, 108] width 97 height 15
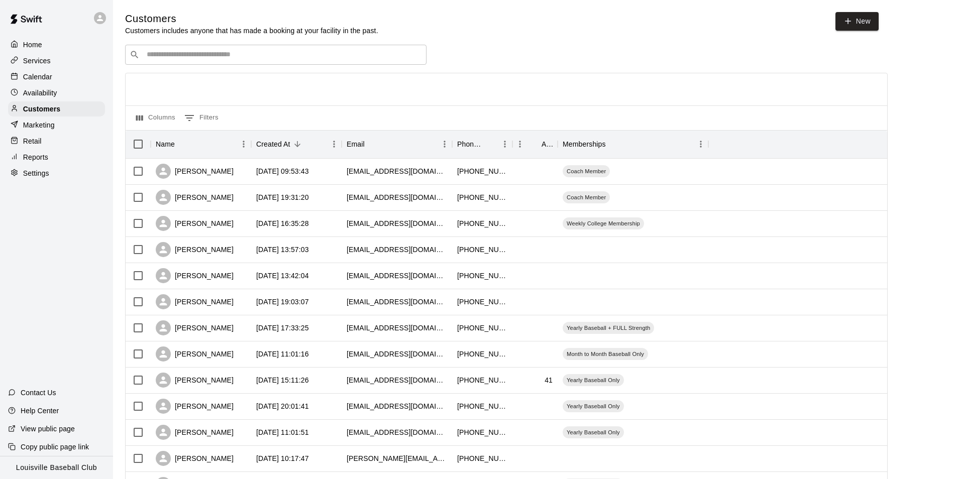
click at [303, 55] on input "Search customers by name or email" at bounding box center [283, 55] width 278 height 10
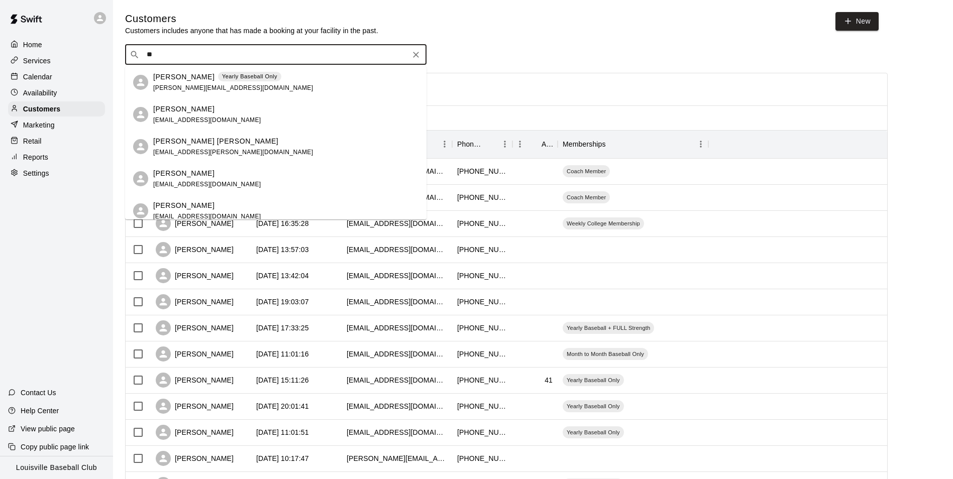
type input "*"
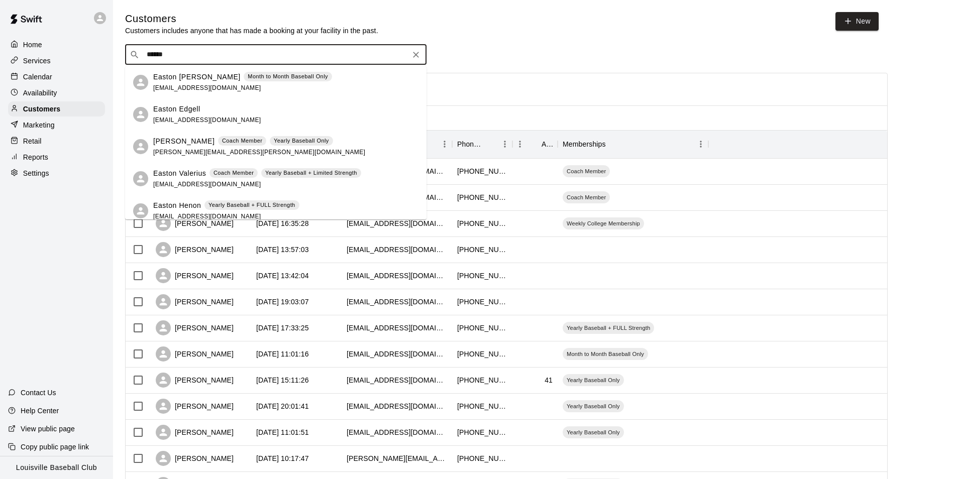
type input "******"
click at [69, 73] on div "Calendar" at bounding box center [56, 76] width 97 height 15
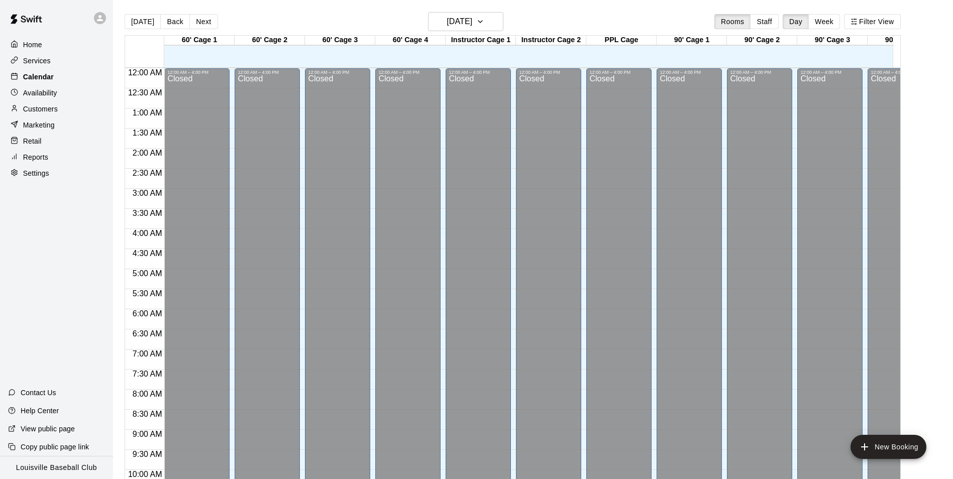
scroll to position [510, 0]
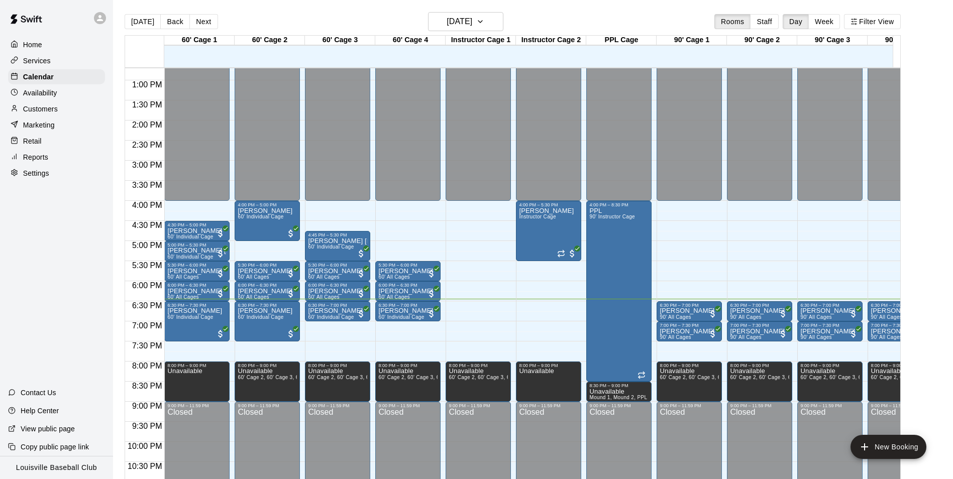
click at [66, 113] on div "Customers" at bounding box center [56, 108] width 97 height 15
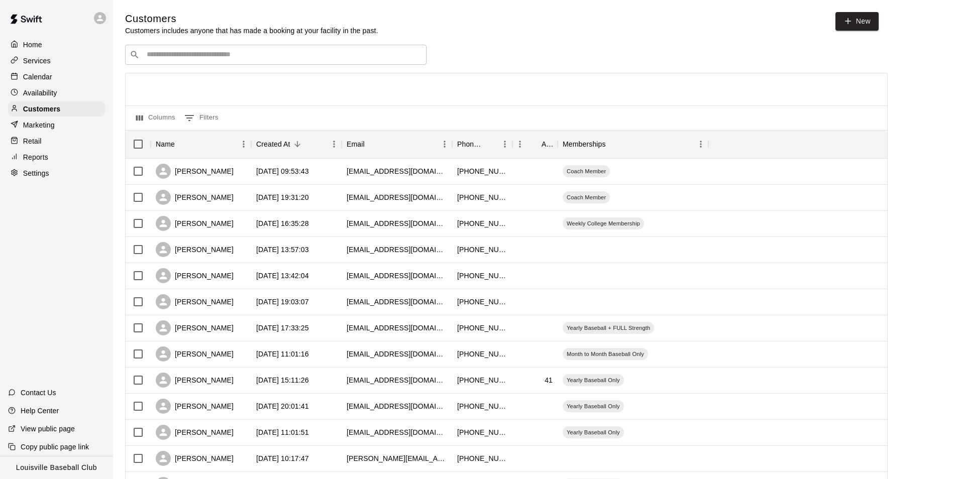
click at [287, 57] on input "Search customers by name or email" at bounding box center [283, 55] width 278 height 10
click at [73, 81] on div "Calendar" at bounding box center [56, 76] width 97 height 15
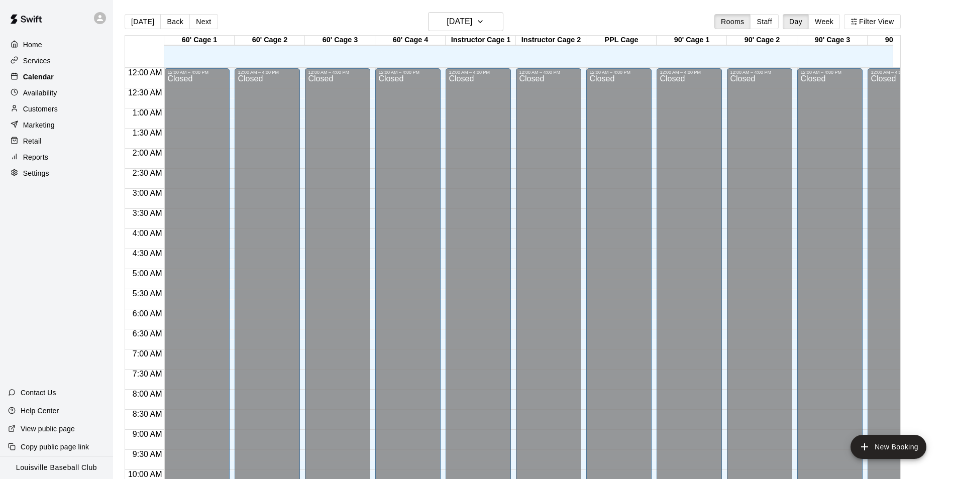
scroll to position [510, 0]
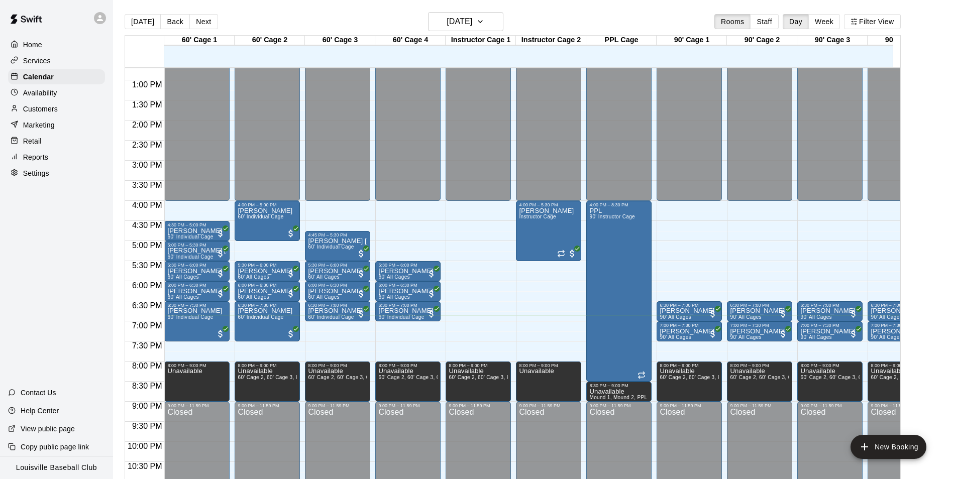
click at [82, 113] on div "Customers" at bounding box center [56, 108] width 97 height 15
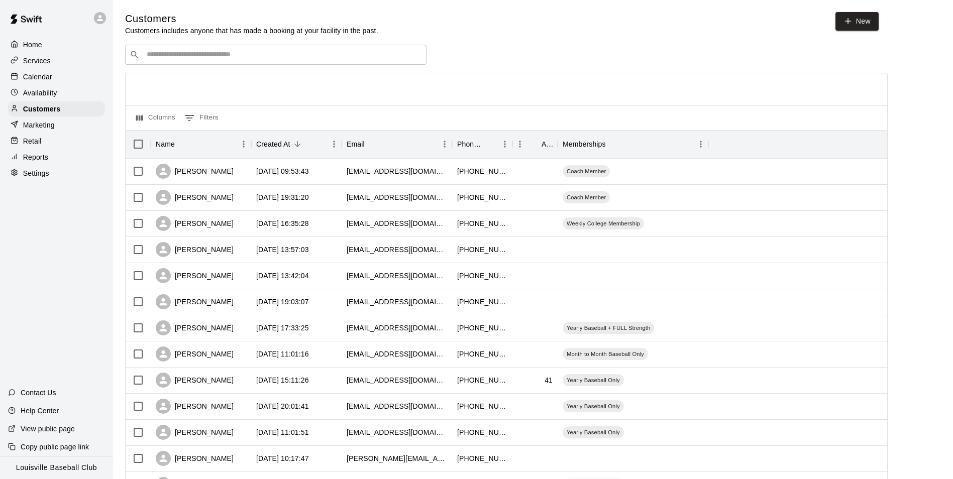
click at [282, 58] on input "Search customers by name or email" at bounding box center [283, 55] width 278 height 10
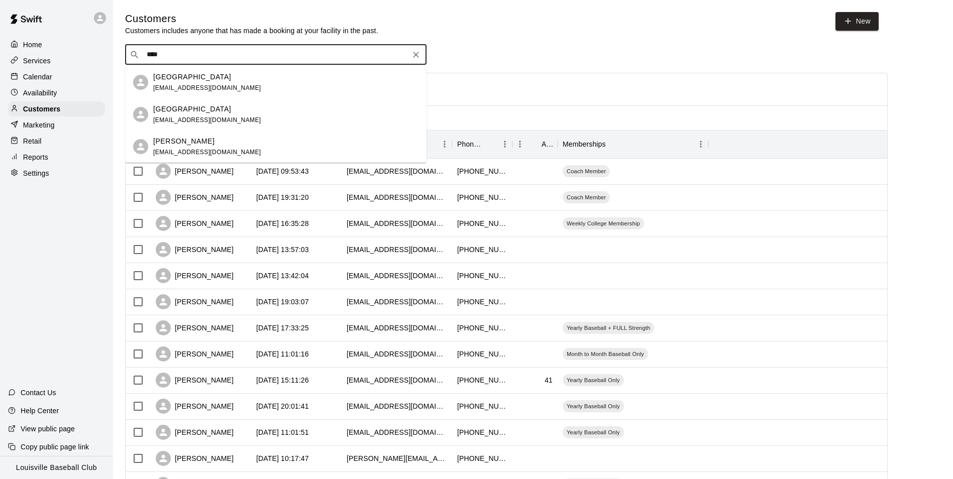
type input "****"
click at [65, 72] on div "Calendar" at bounding box center [56, 76] width 97 height 15
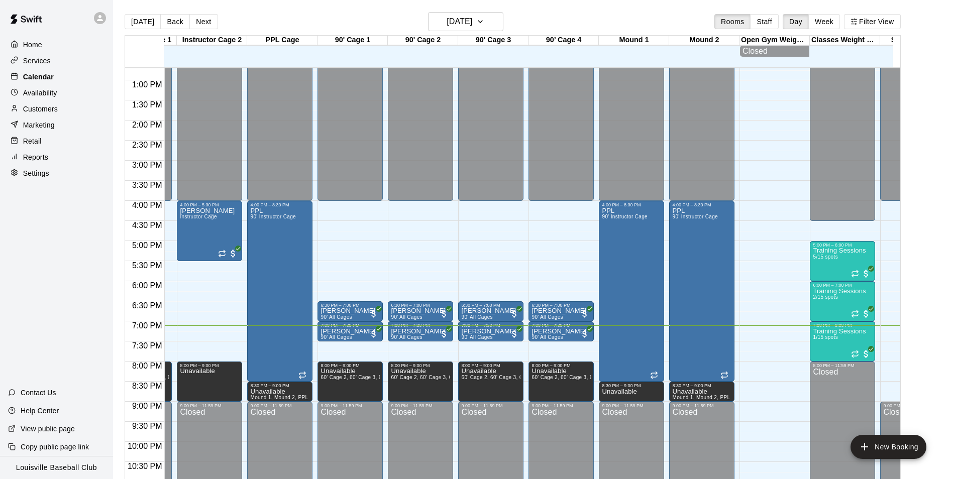
scroll to position [0, 113]
